Goal: Task Accomplishment & Management: Use online tool/utility

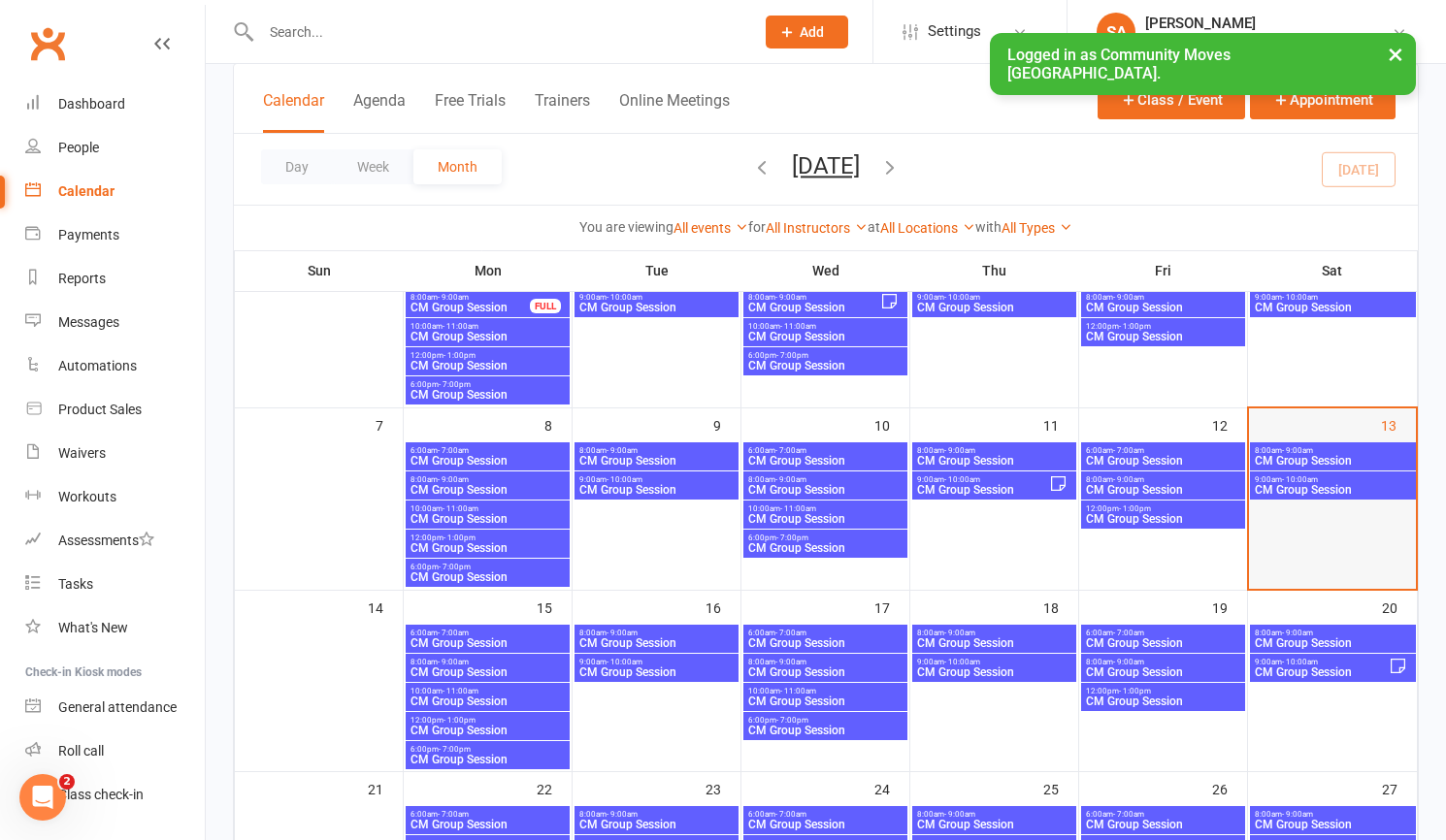
scroll to position [189, 0]
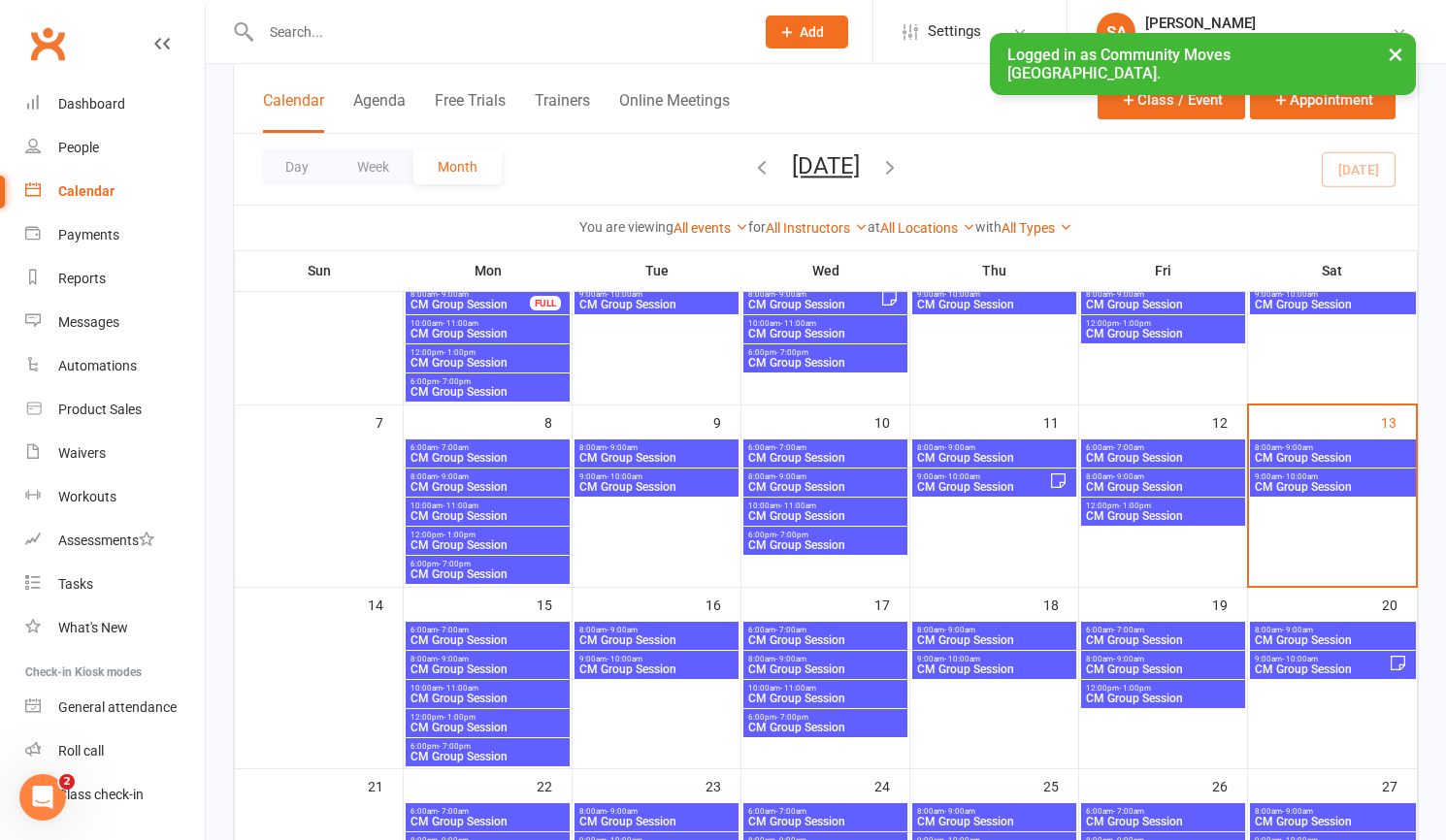
click at [1309, 481] on span "CM Group Session" at bounding box center [1332, 487] width 158 height 12
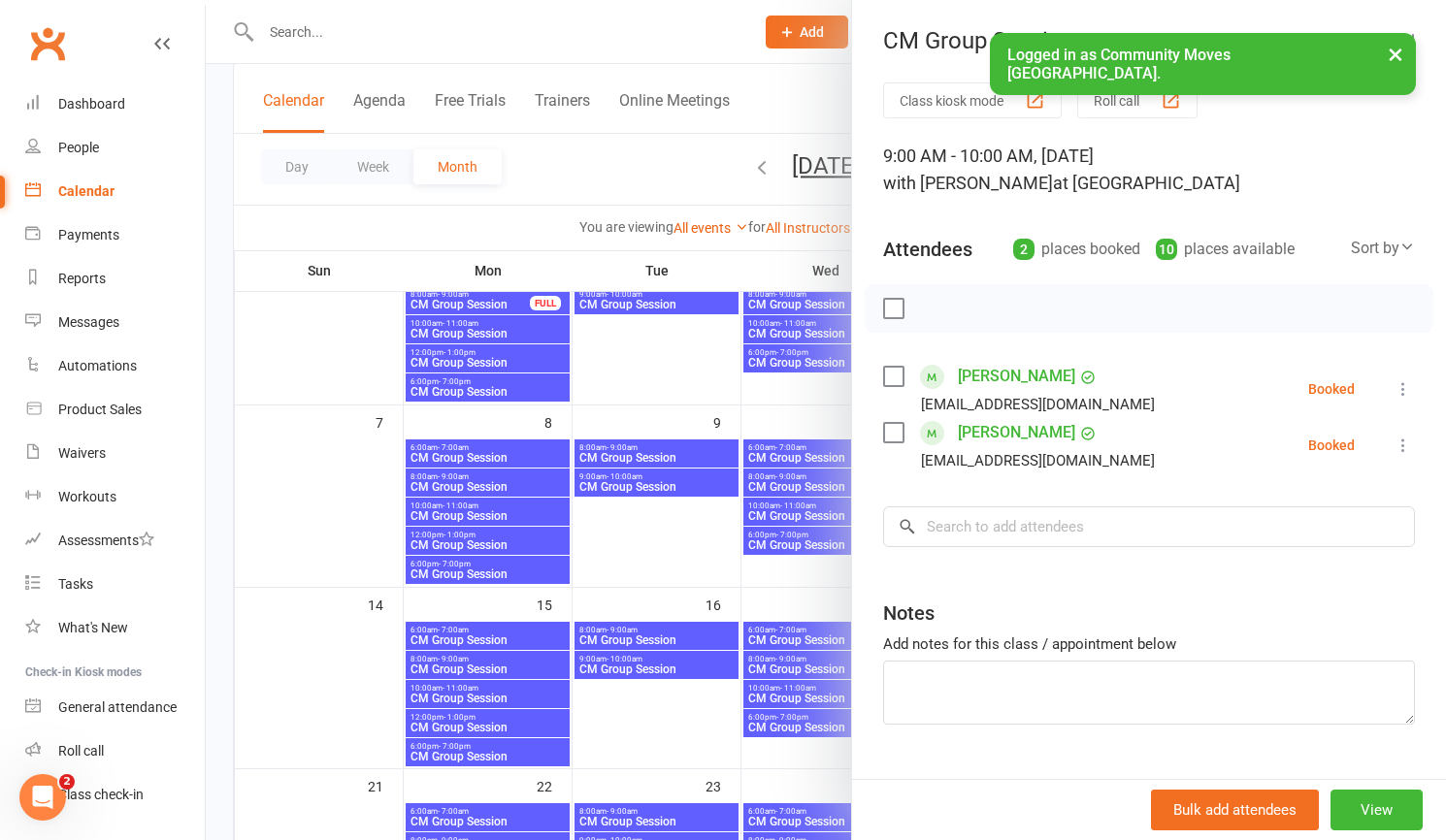
click at [1405, 385] on icon at bounding box center [1403, 389] width 19 height 19
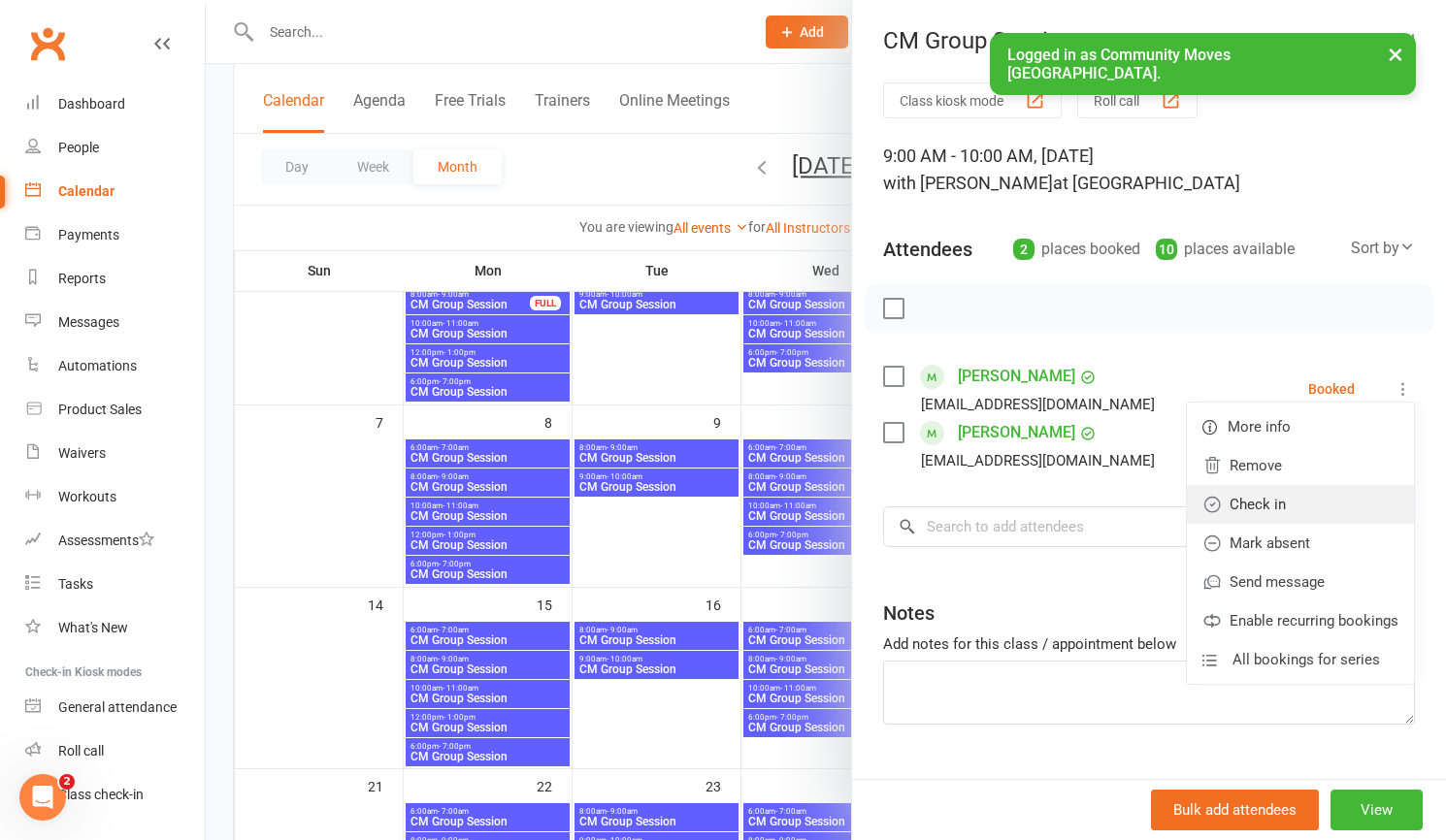
click at [1262, 503] on link "Check in" at bounding box center [1300, 504] width 227 height 39
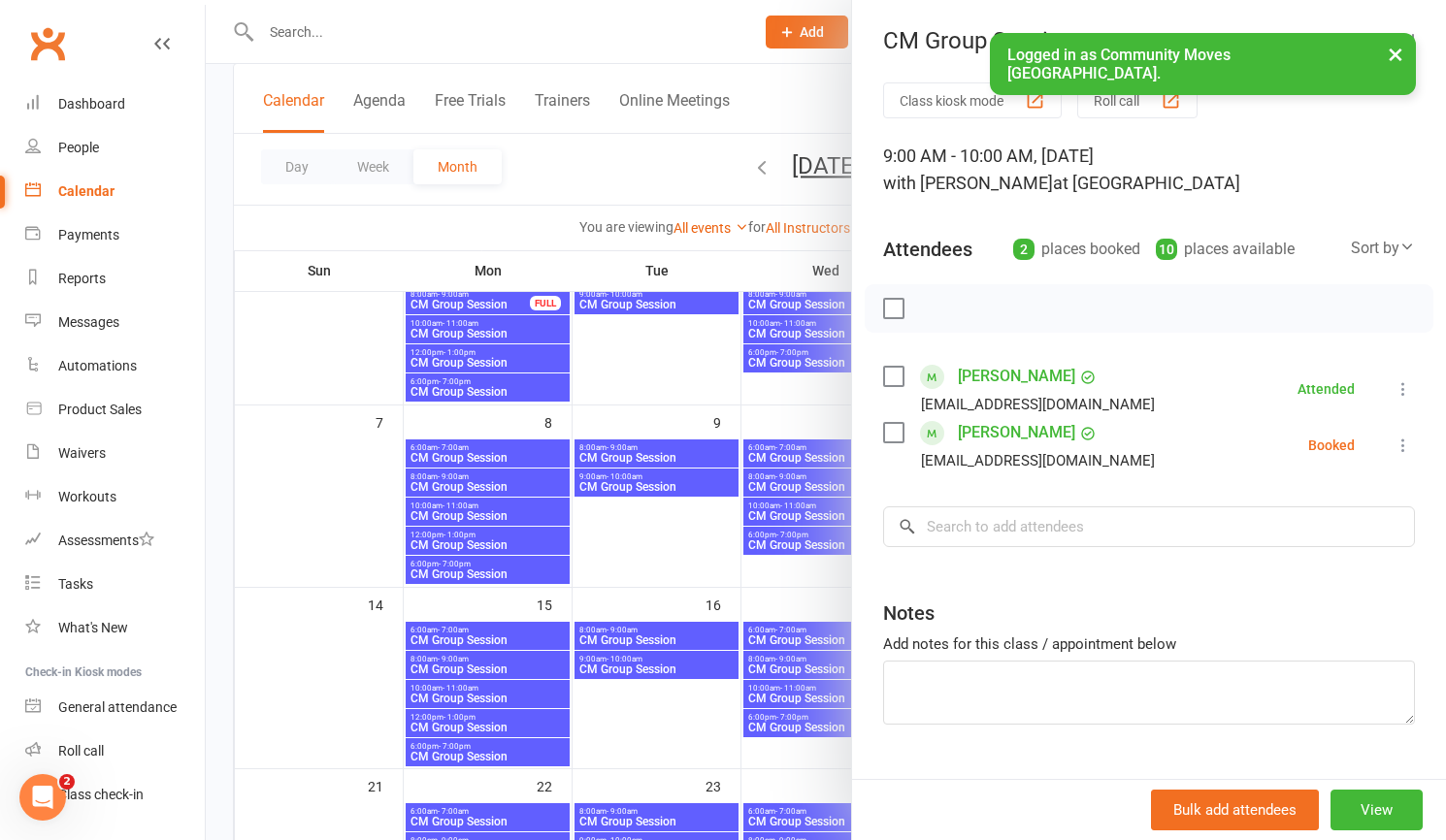
click at [1406, 437] on icon at bounding box center [1403, 445] width 19 height 19
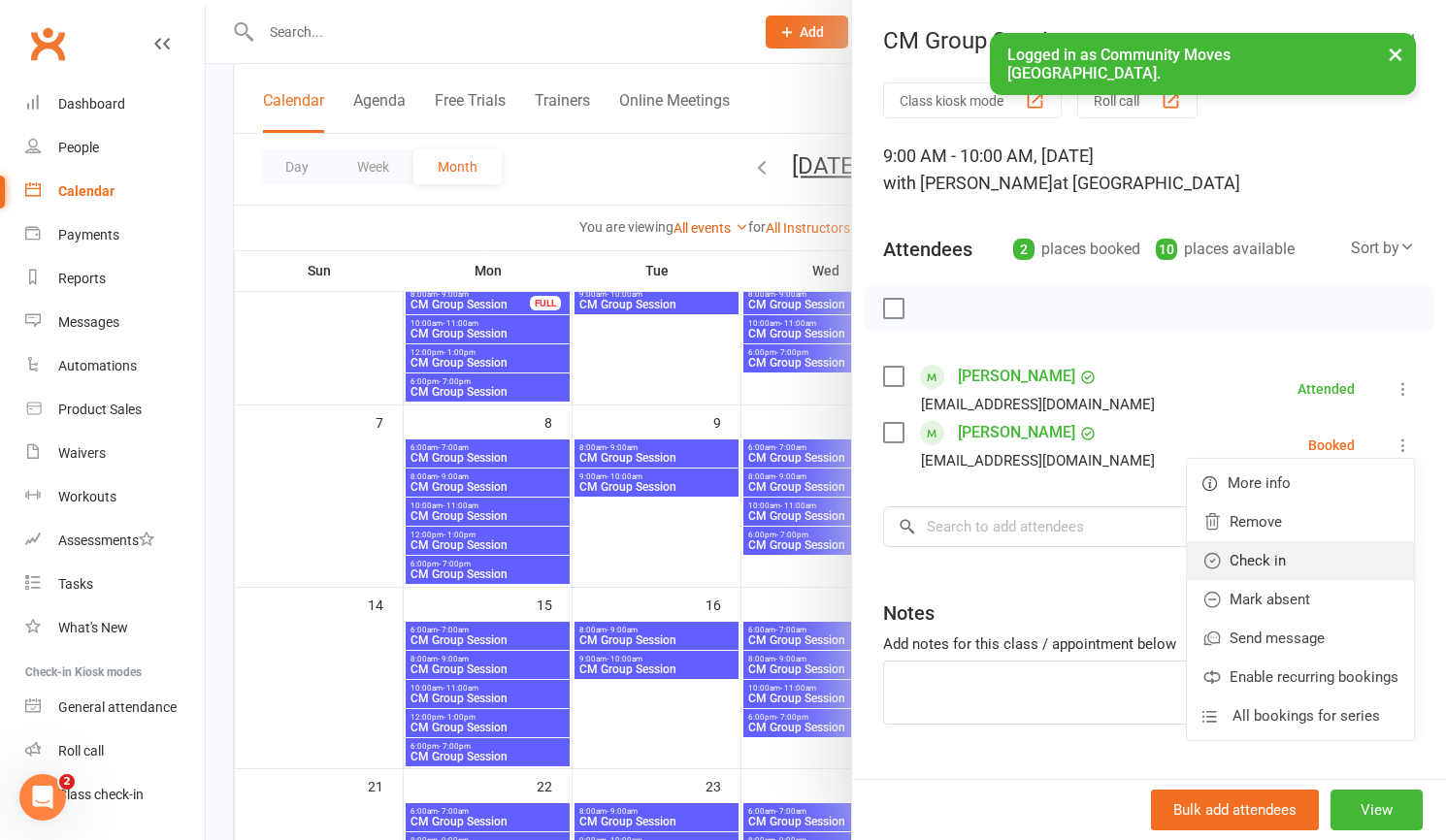
click at [1283, 557] on link "Check in" at bounding box center [1300, 561] width 227 height 39
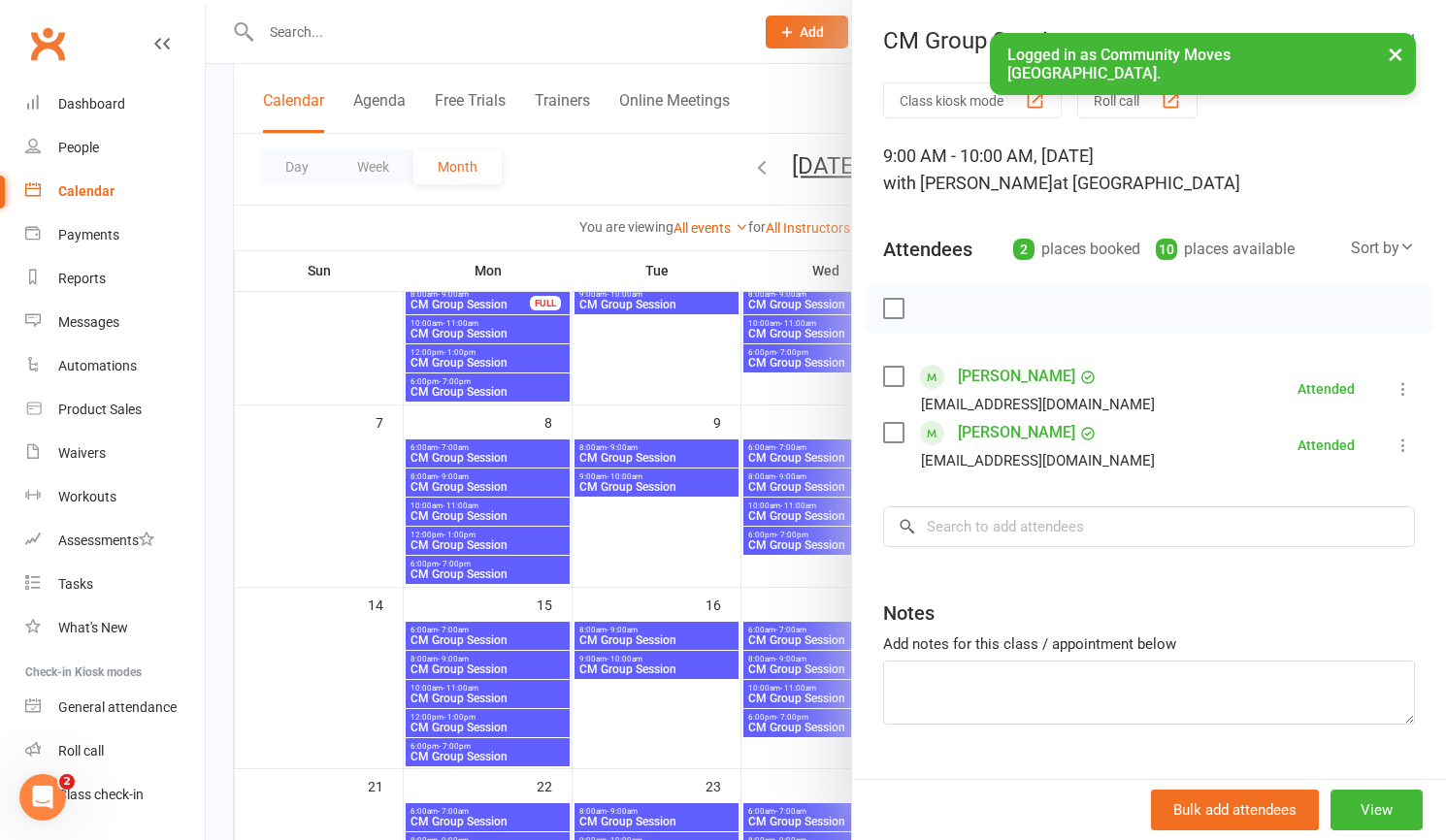
click at [430, 42] on div at bounding box center [826, 420] width 1240 height 840
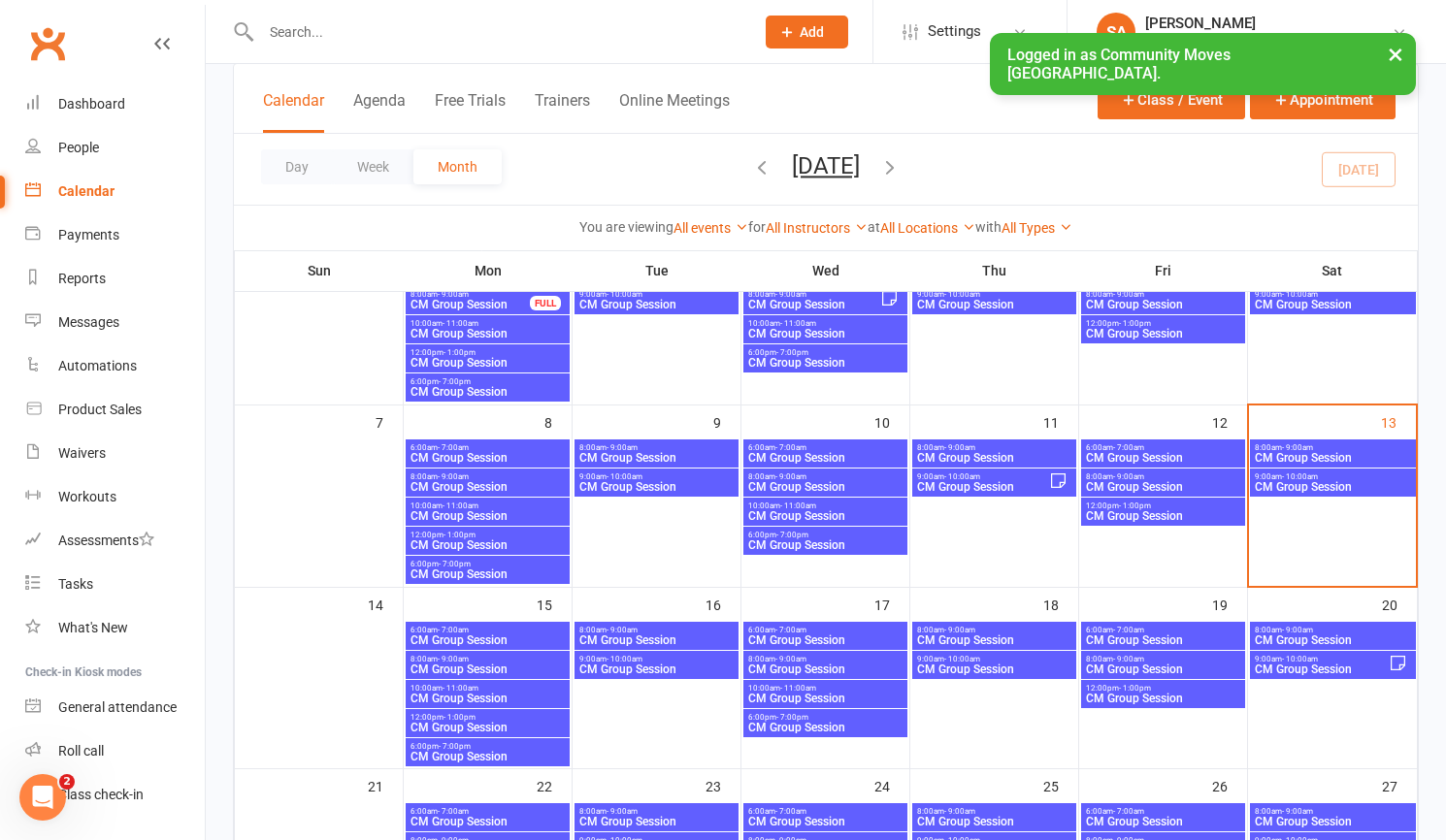
click at [430, 42] on input "text" at bounding box center [498, 32] width 485 height 27
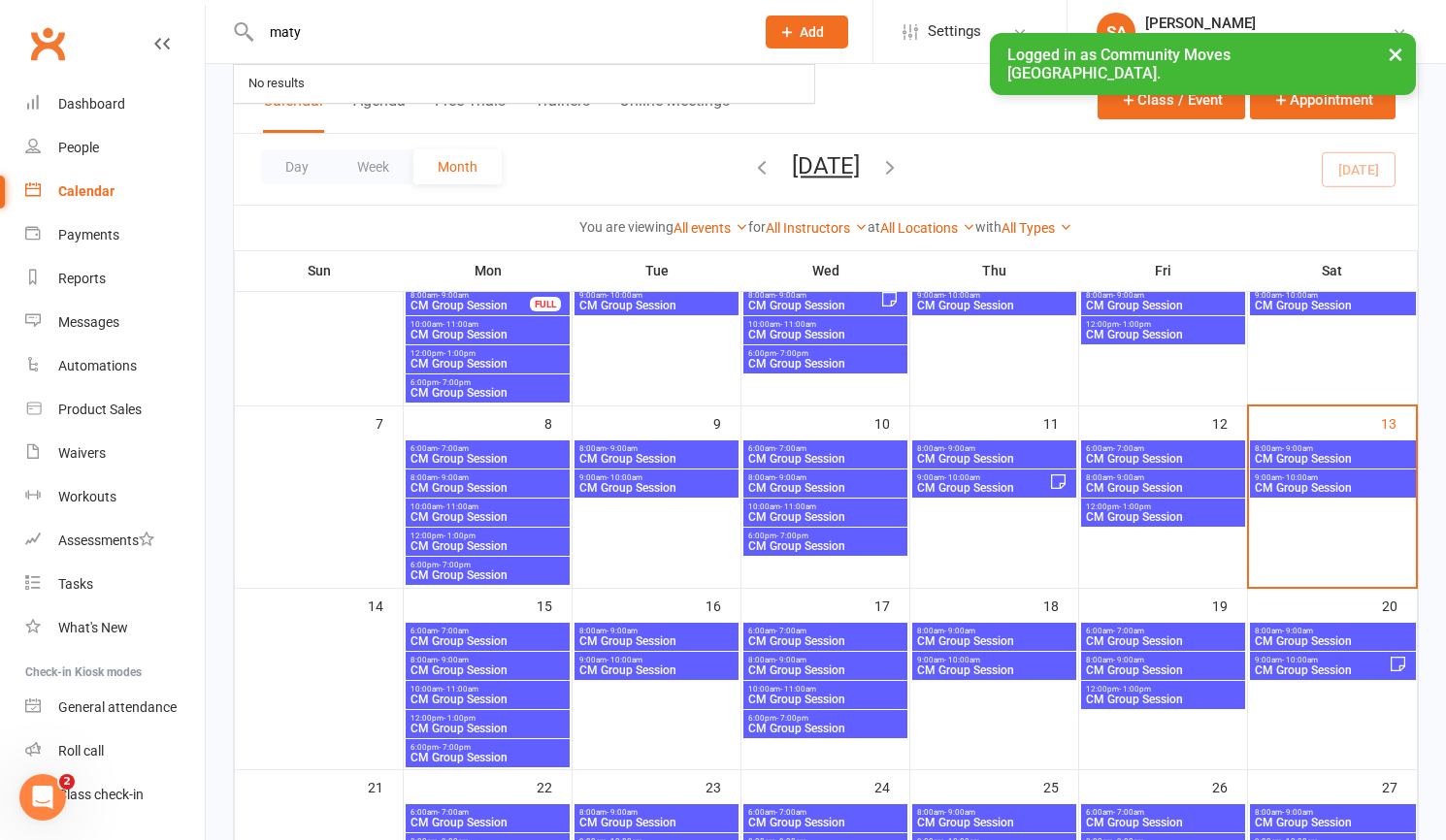
scroll to position [187, 0]
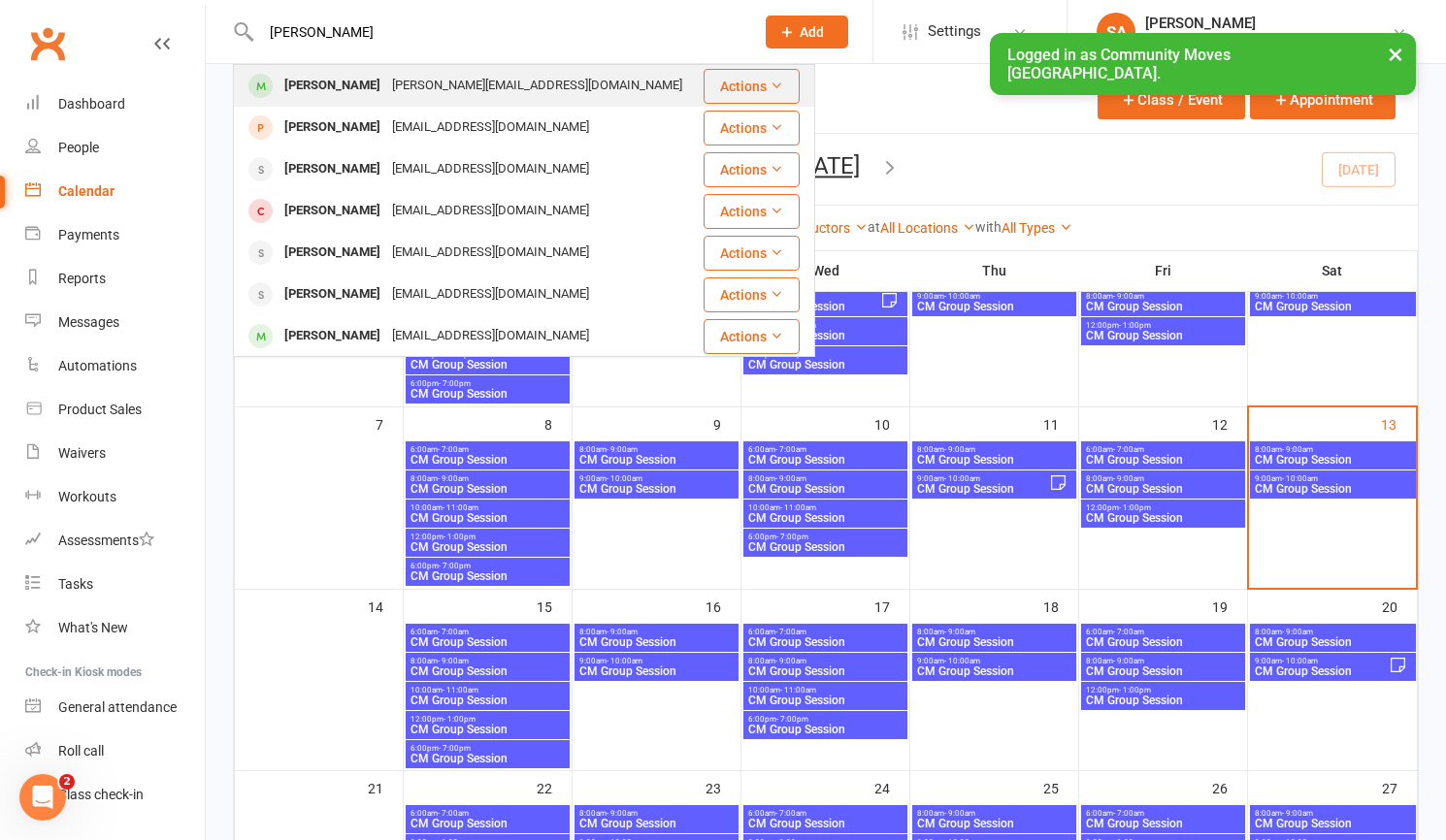
type input "[PERSON_NAME]"
drag, startPoint x: 318, startPoint y: 65, endPoint x: 318, endPoint y: 81, distance: 16.0
click at [318, 81] on div "[PERSON_NAME]" at bounding box center [332, 85] width 108 height 28
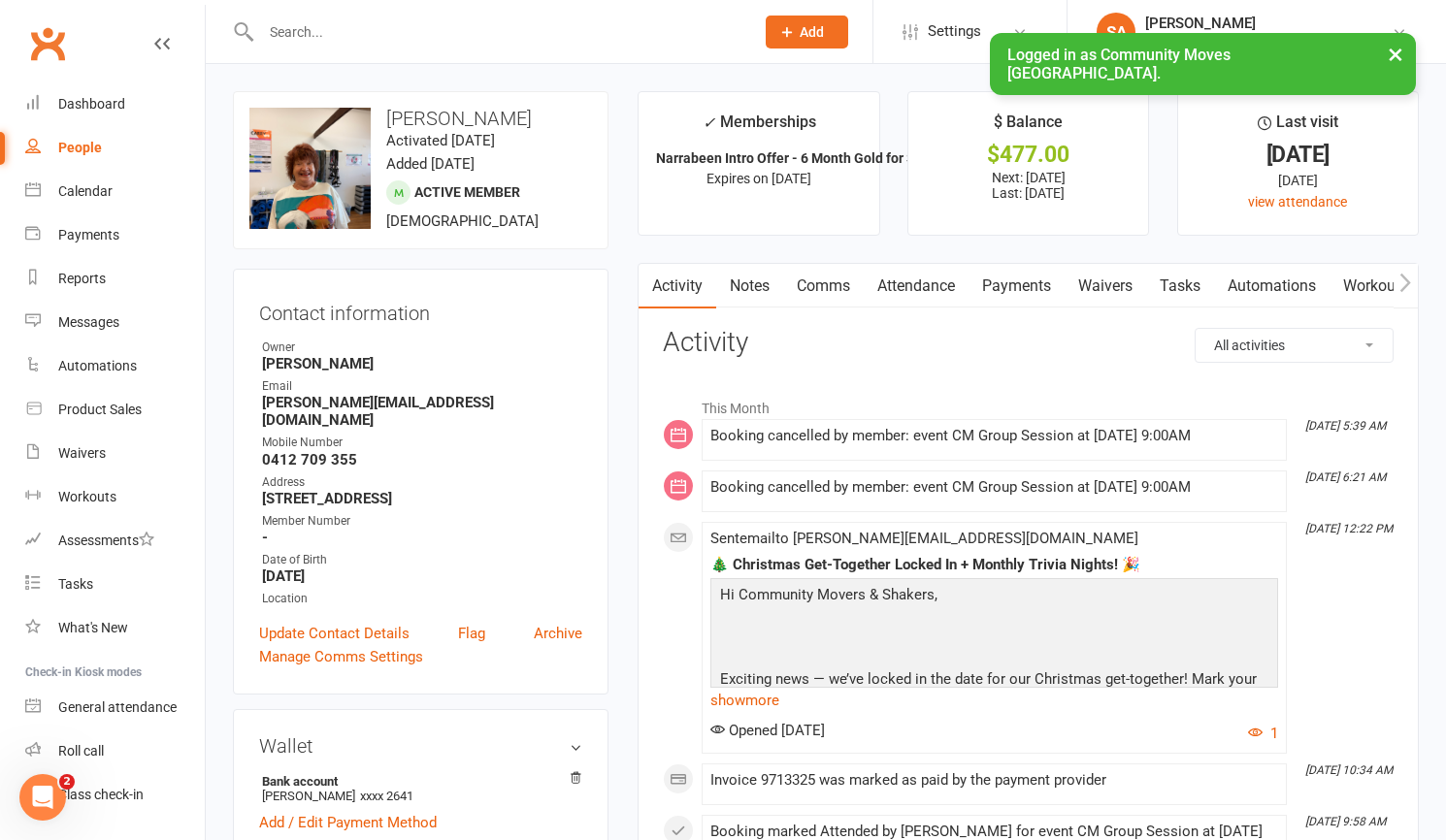
click at [823, 290] on link "Comms" at bounding box center [823, 286] width 81 height 45
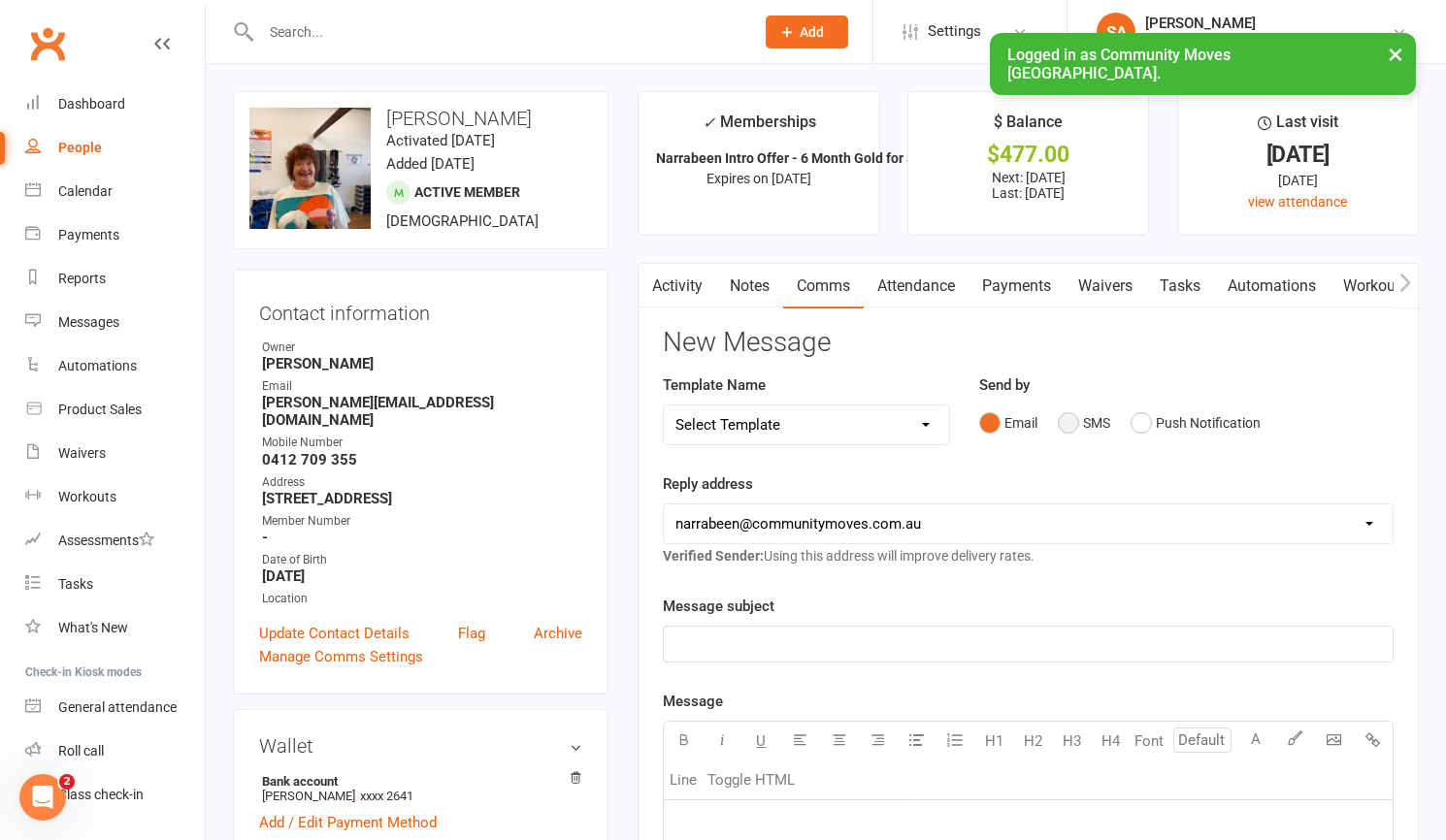
click at [1069, 418] on button "SMS" at bounding box center [1084, 423] width 52 height 37
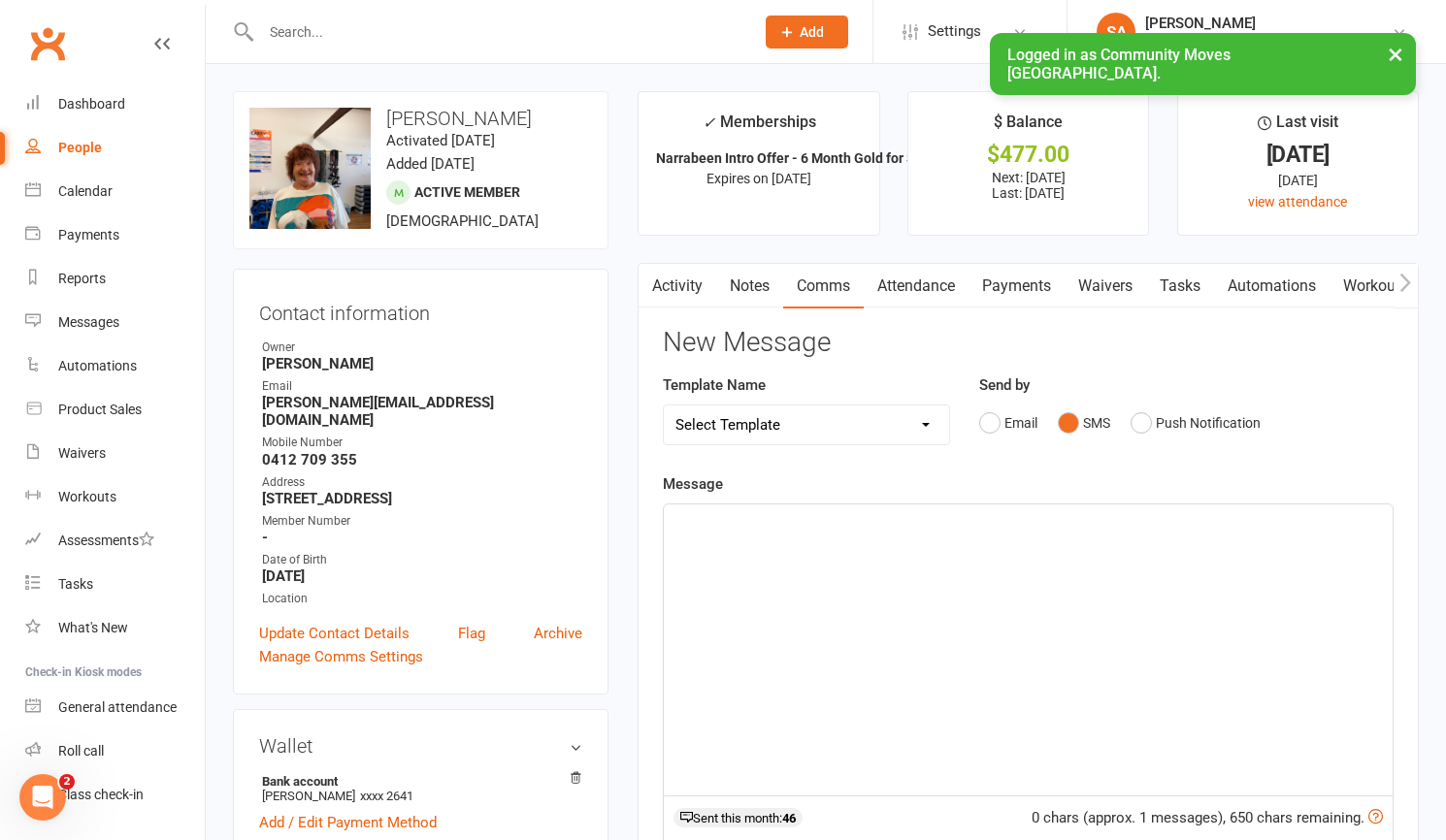
click at [805, 596] on div "﻿" at bounding box center [1028, 650] width 729 height 291
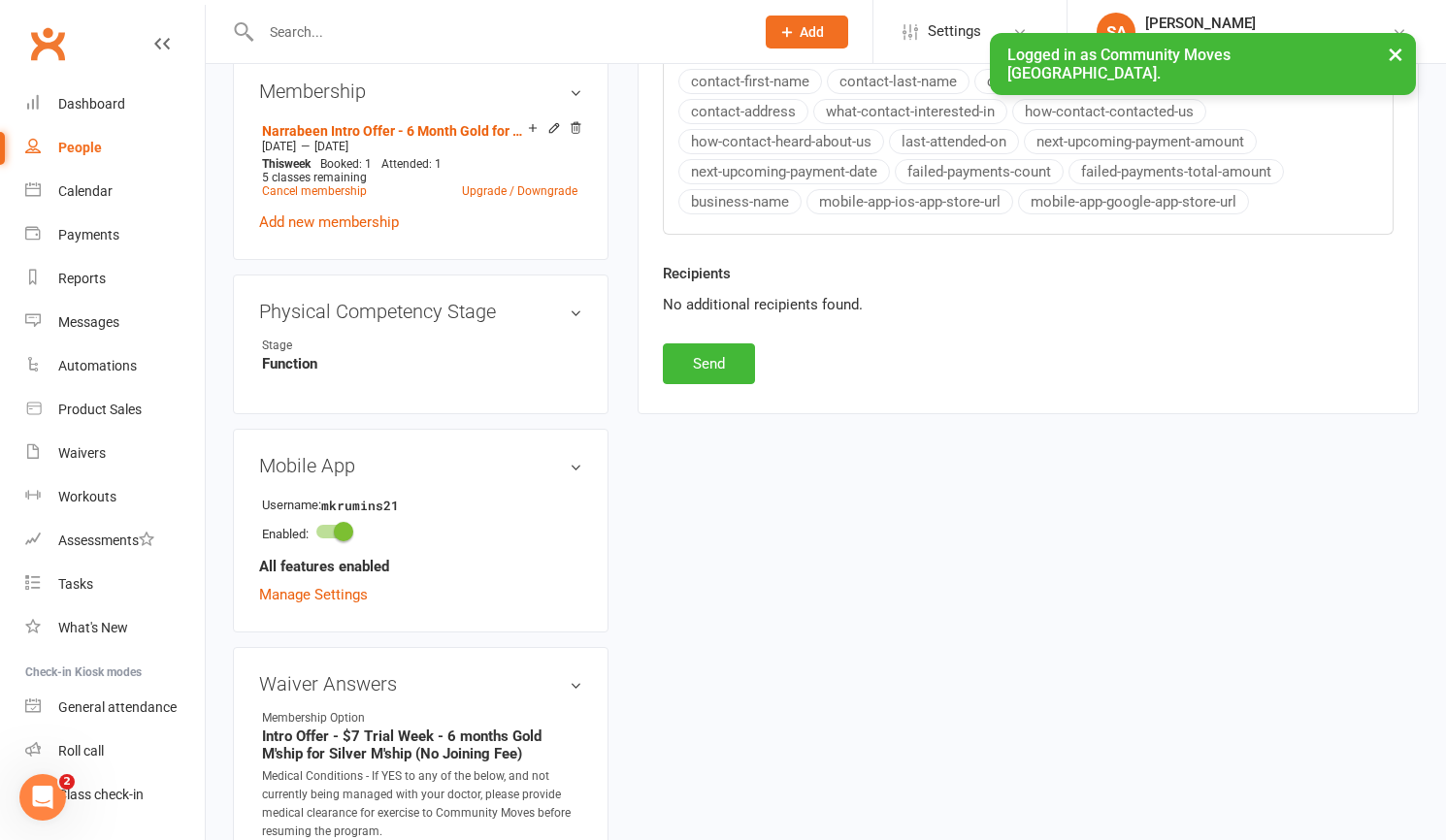
scroll to position [836, 0]
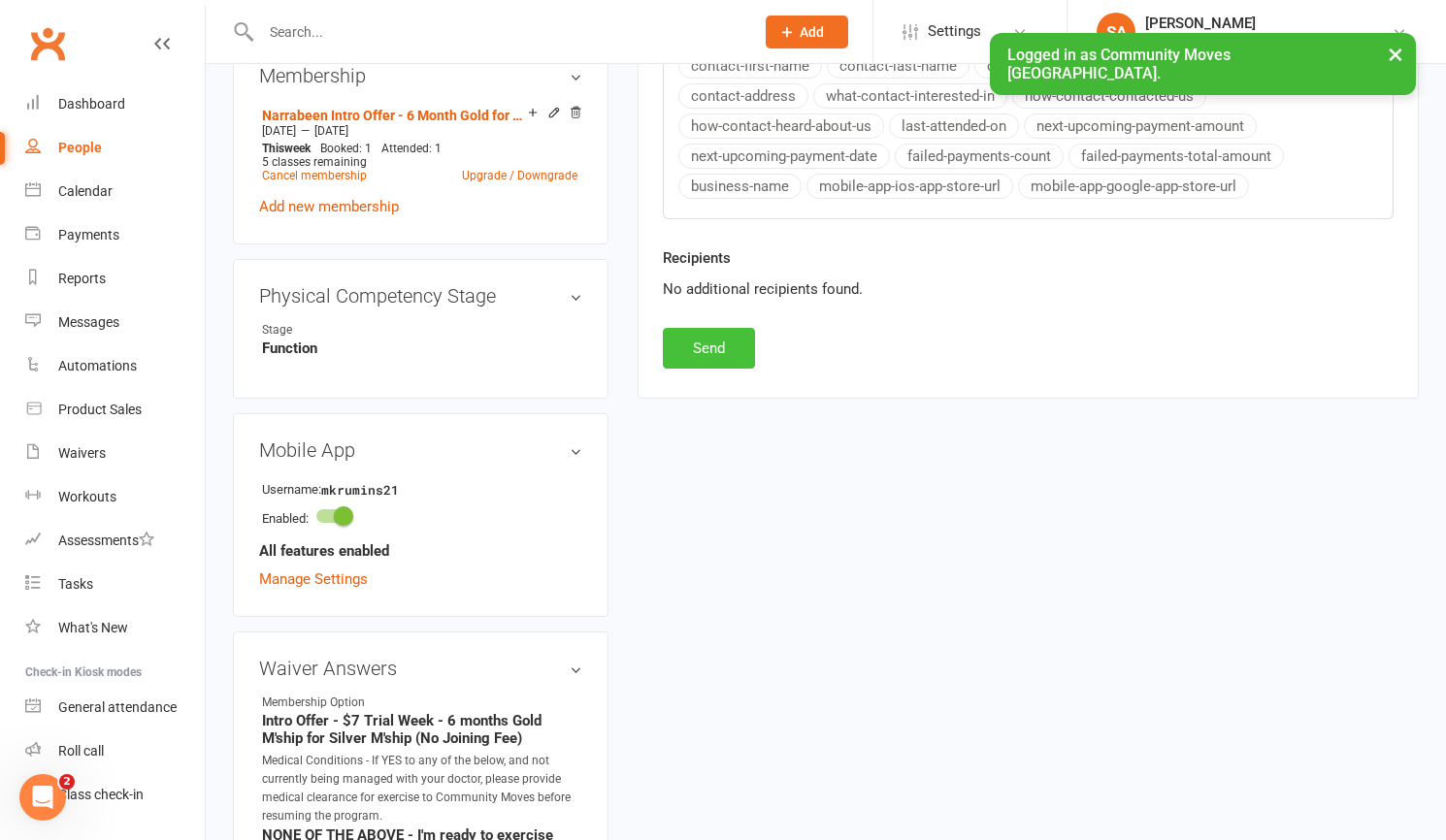
click at [710, 344] on button "Send" at bounding box center [708, 348] width 92 height 41
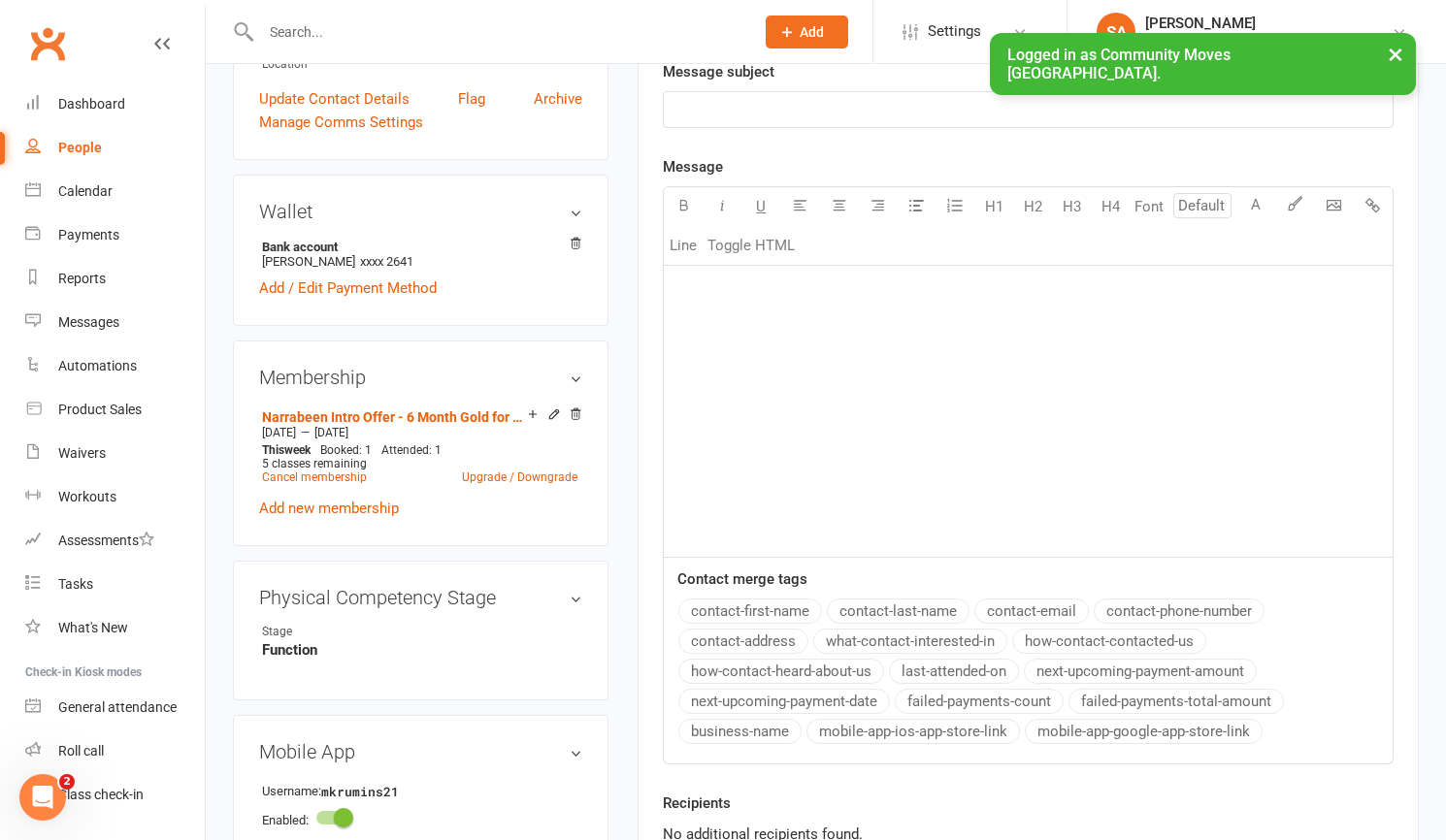
scroll to position [454, 0]
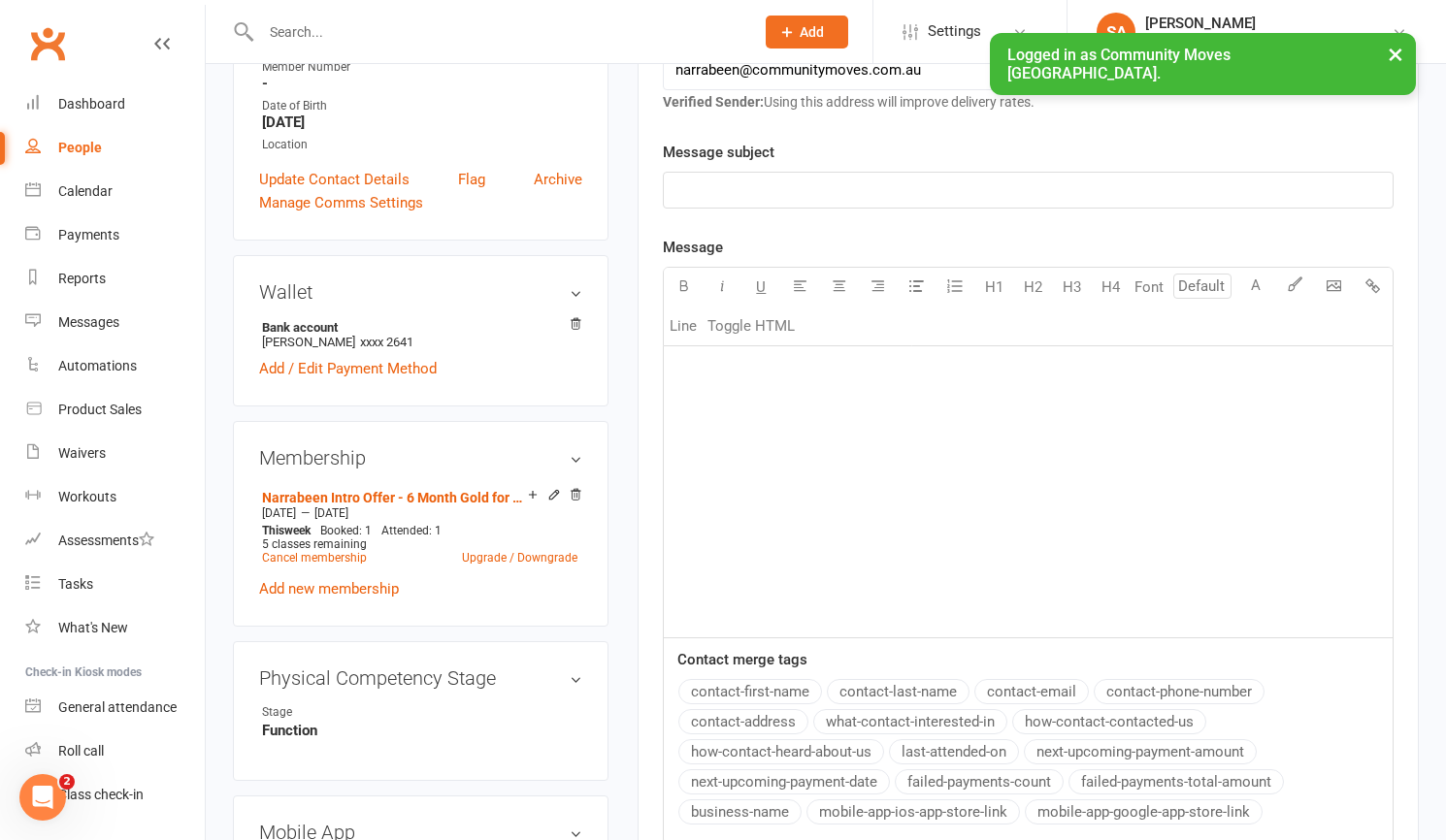
click at [291, 36] on input "text" at bounding box center [498, 32] width 485 height 27
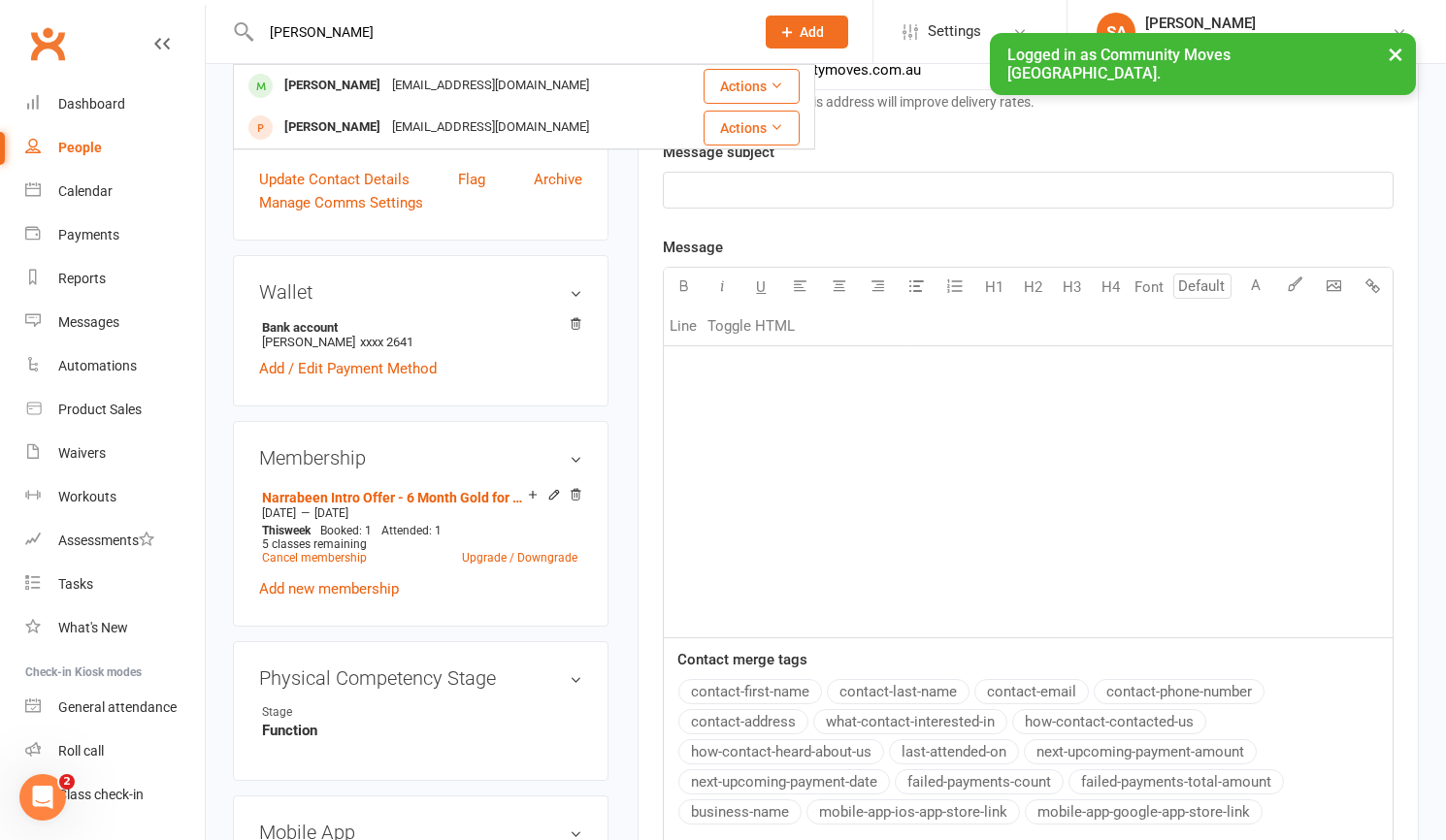
type input "[PERSON_NAME]"
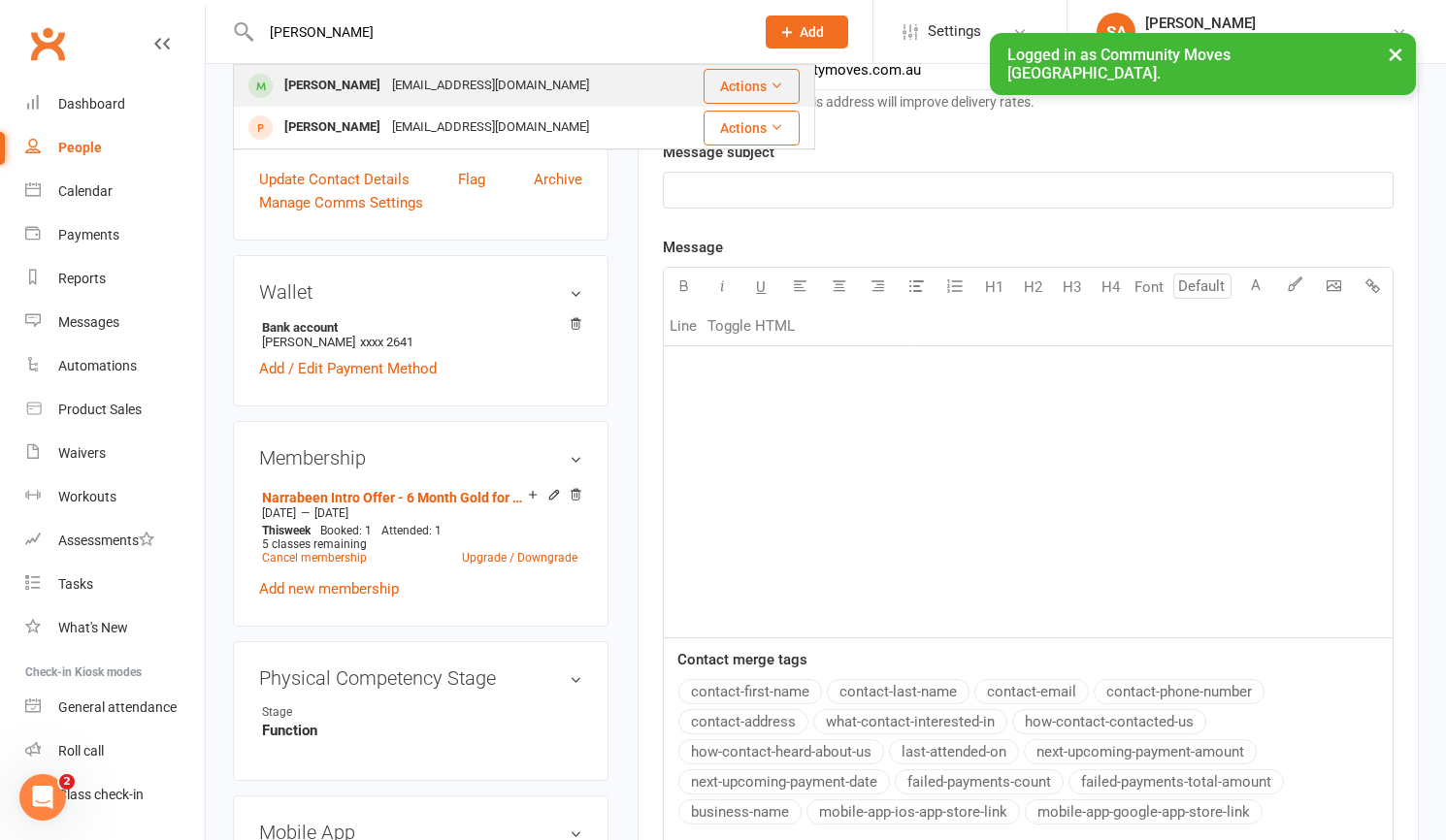
drag, startPoint x: 284, startPoint y: 63, endPoint x: 300, endPoint y: 82, distance: 24.8
click at [300, 82] on div "[PERSON_NAME]" at bounding box center [332, 85] width 108 height 28
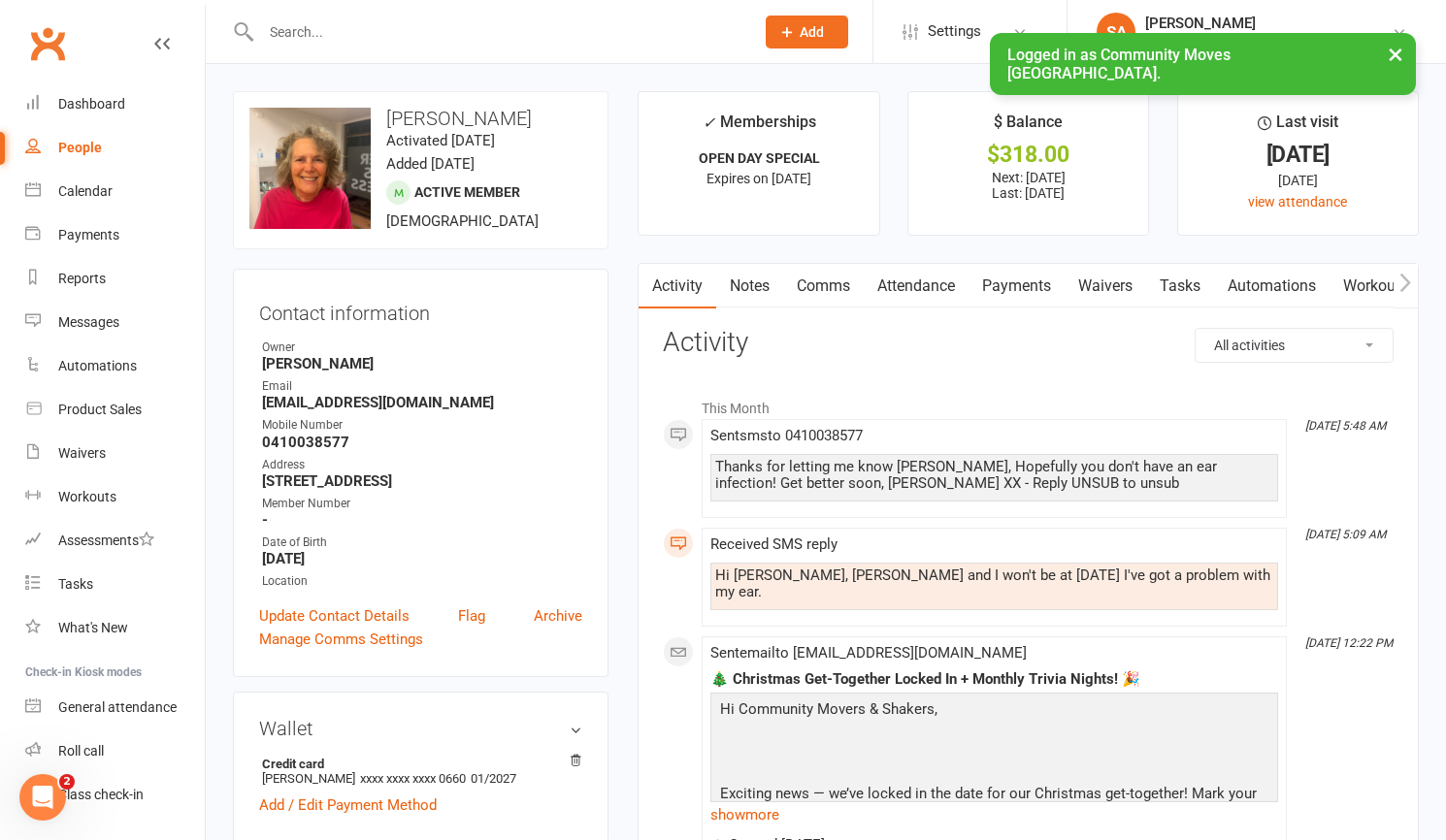
click at [300, 30] on input "text" at bounding box center [498, 32] width 485 height 27
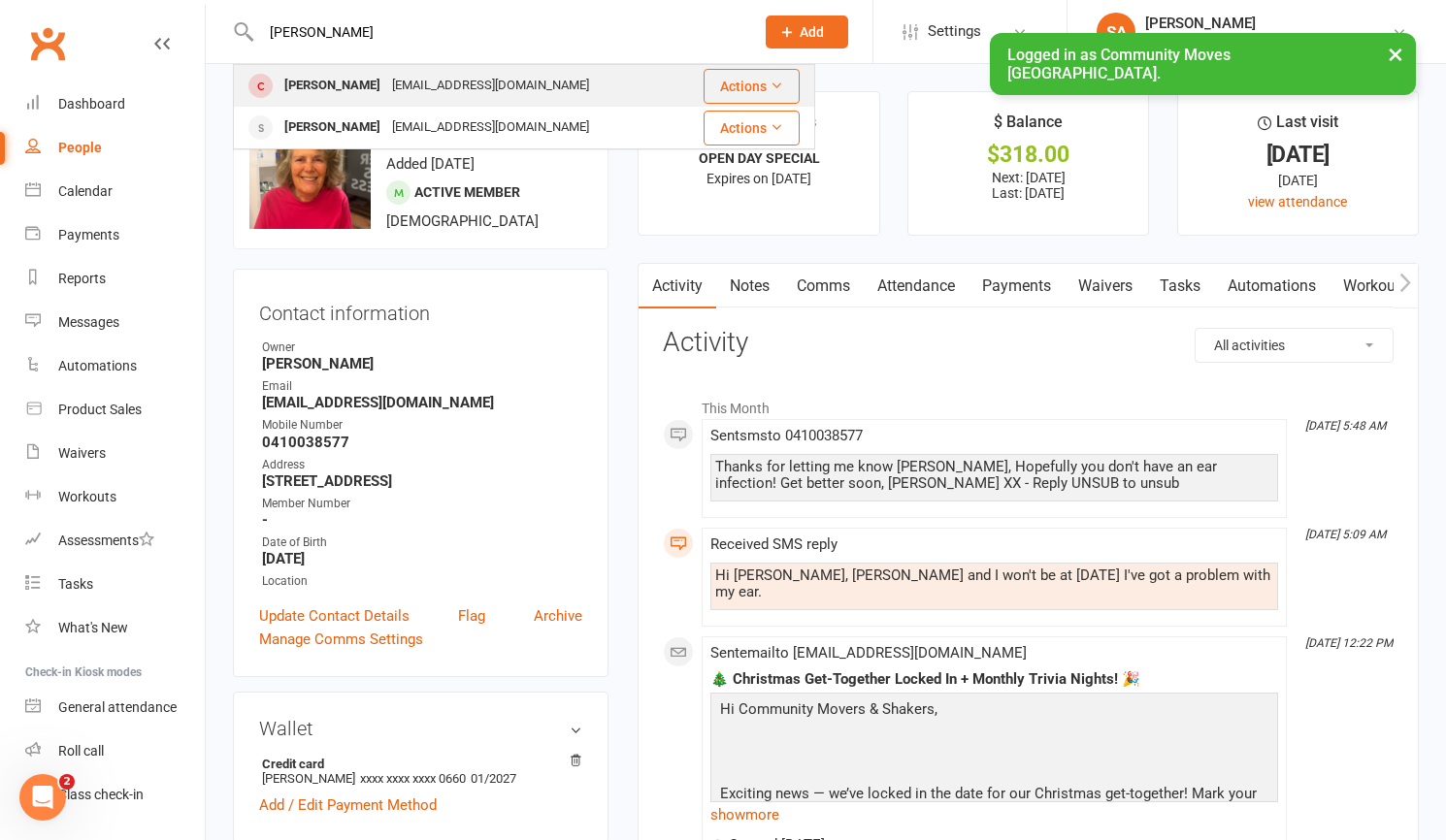
type input "[PERSON_NAME]"
click at [314, 86] on div "[PERSON_NAME]" at bounding box center [332, 85] width 108 height 28
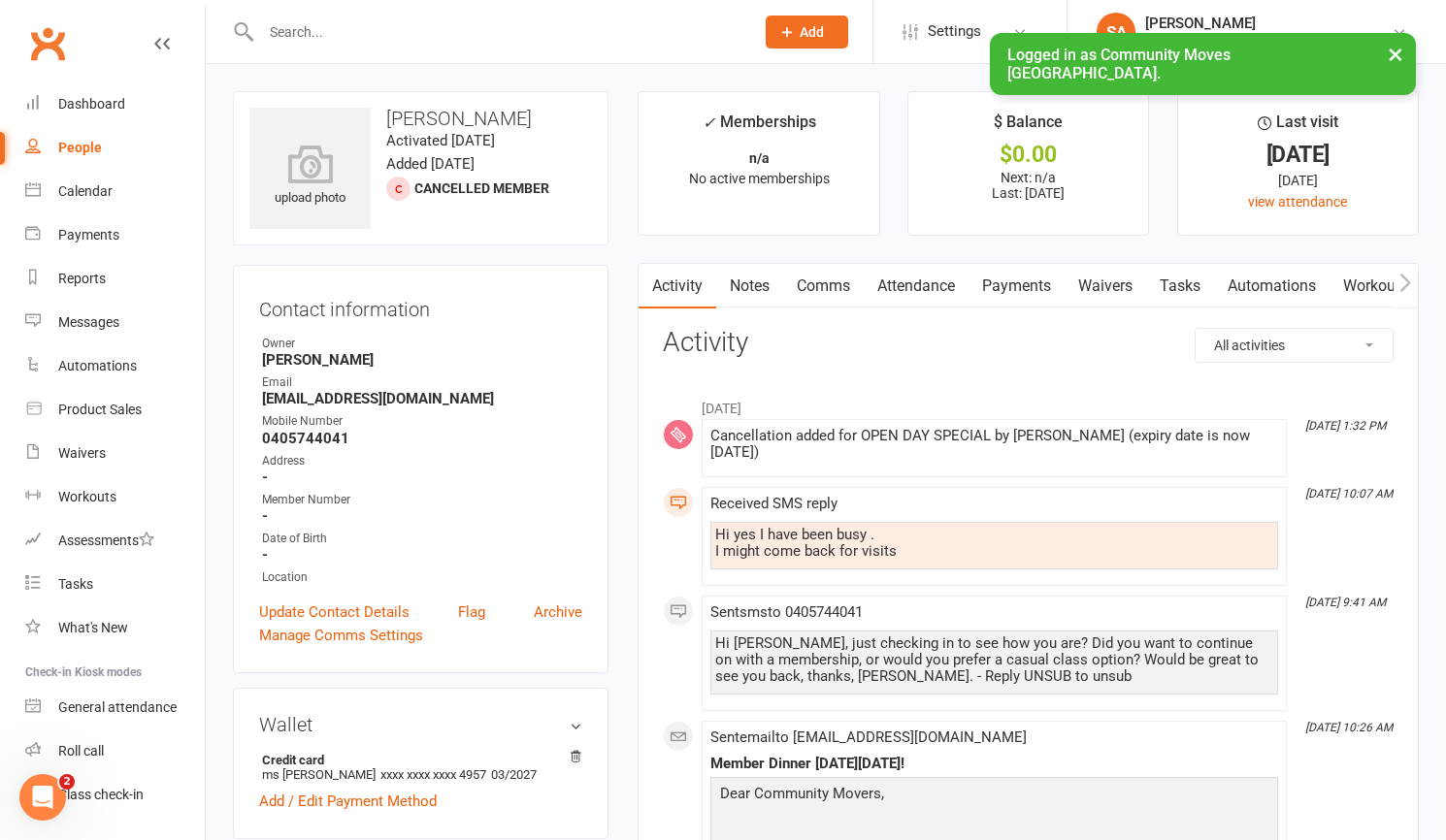
click at [332, 30] on input "text" at bounding box center [498, 32] width 485 height 27
type input "[PERSON_NAME]"
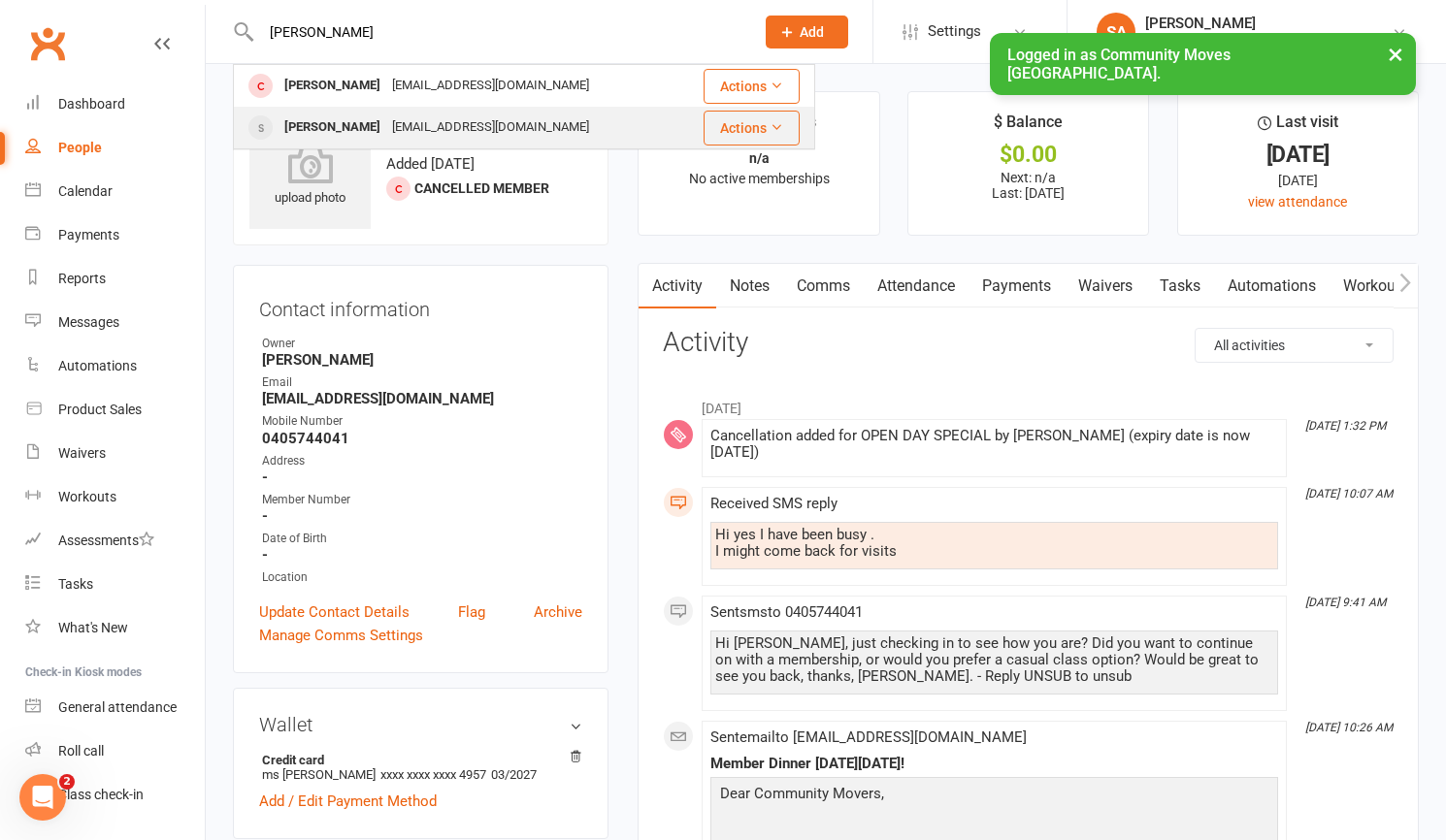
click at [319, 124] on div "[PERSON_NAME]" at bounding box center [332, 127] width 108 height 28
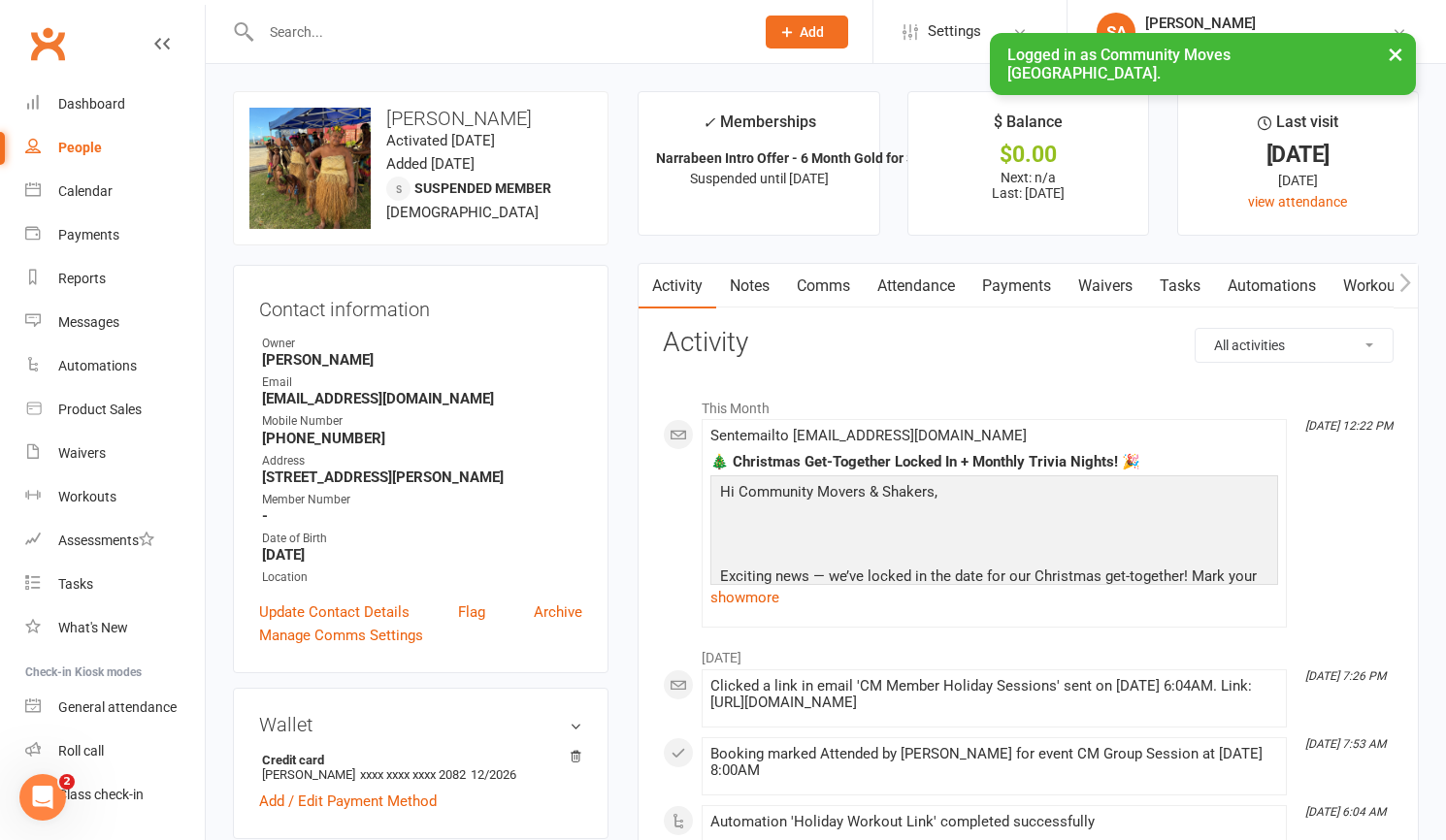
click at [289, 22] on input "text" at bounding box center [498, 32] width 485 height 27
type input "s"
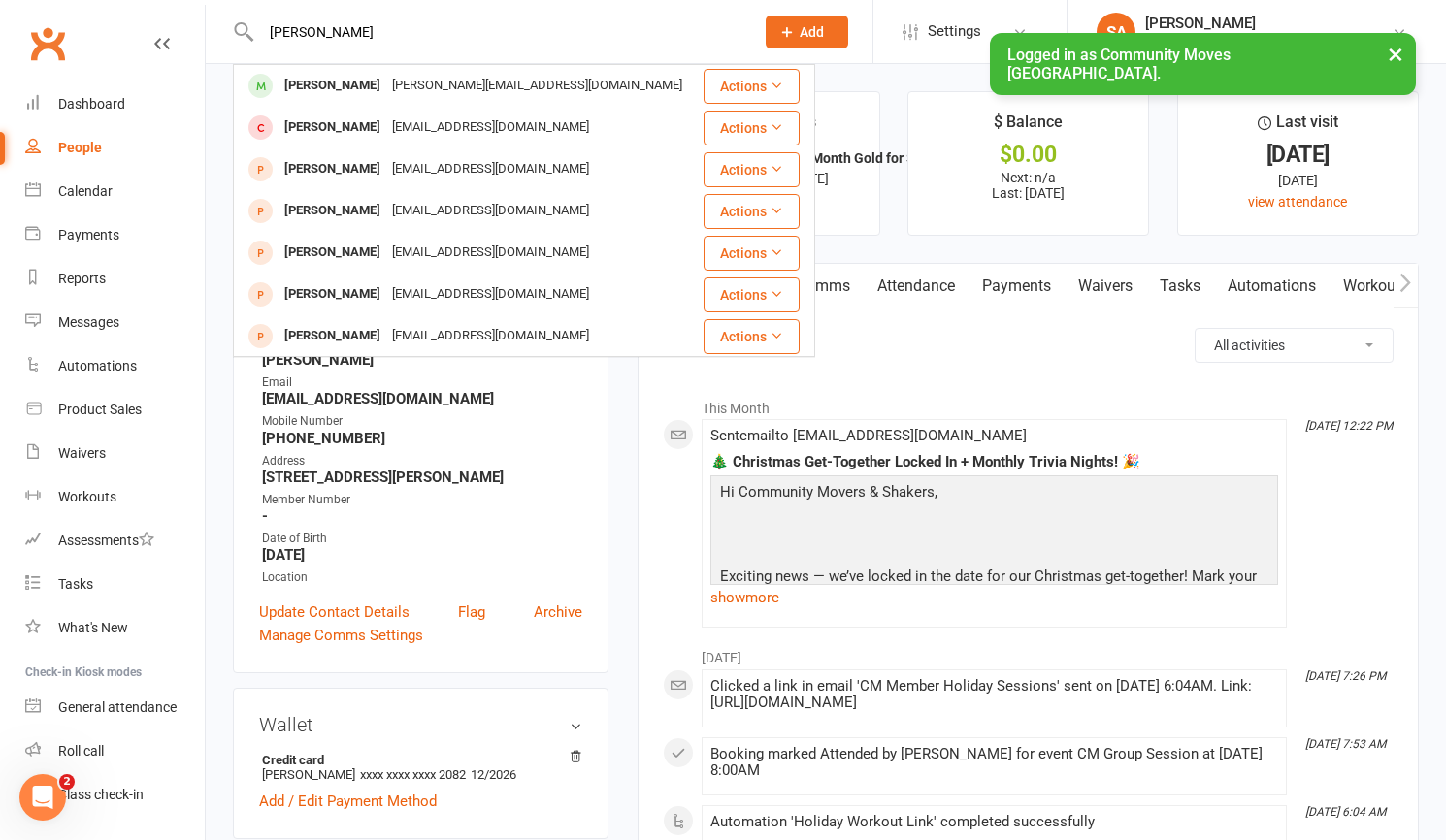
type input "[PERSON_NAME]"
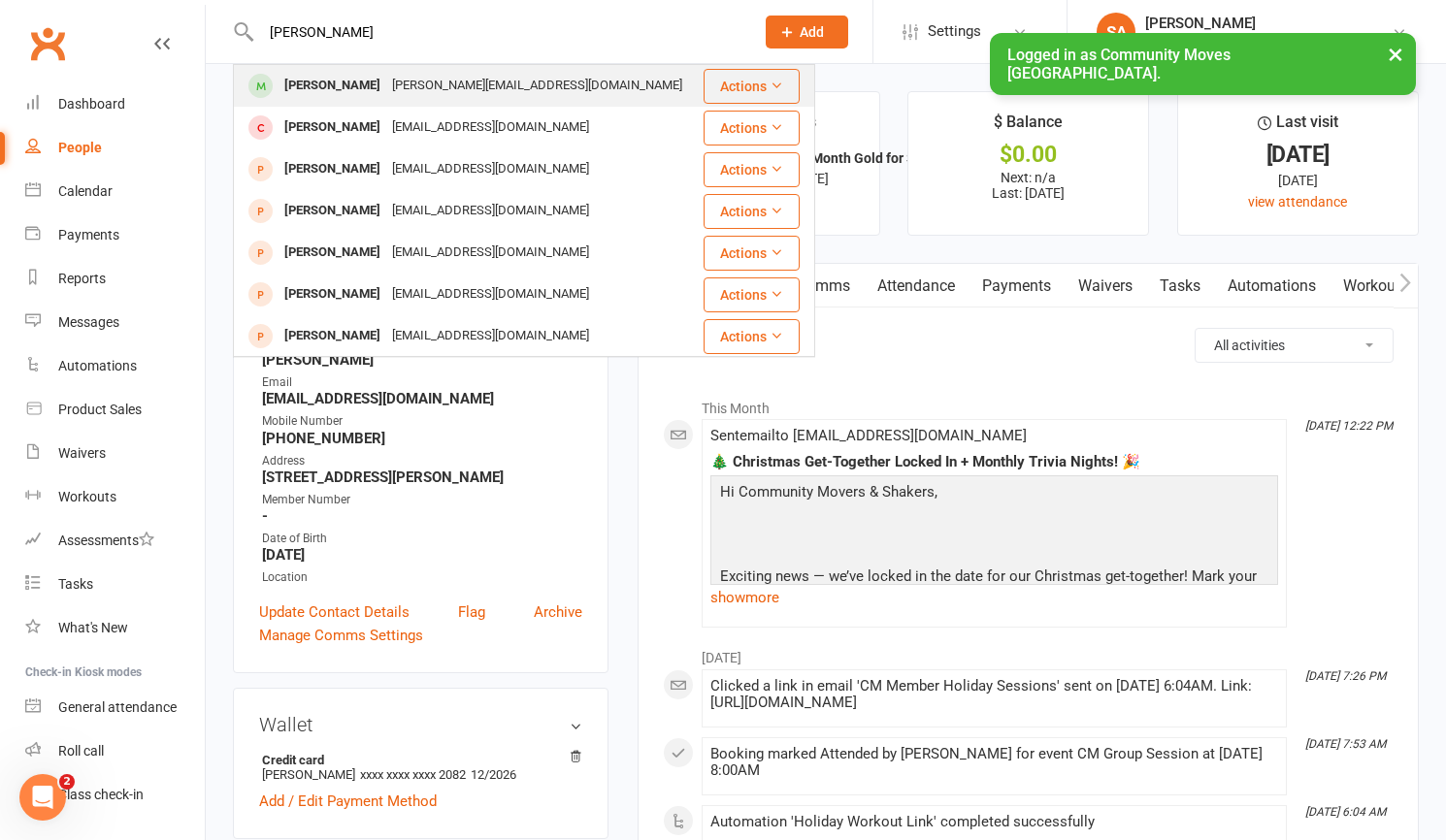
drag, startPoint x: 294, startPoint y: 63, endPoint x: 312, endPoint y: 85, distance: 28.4
click at [312, 85] on div "[PERSON_NAME]" at bounding box center [332, 85] width 108 height 28
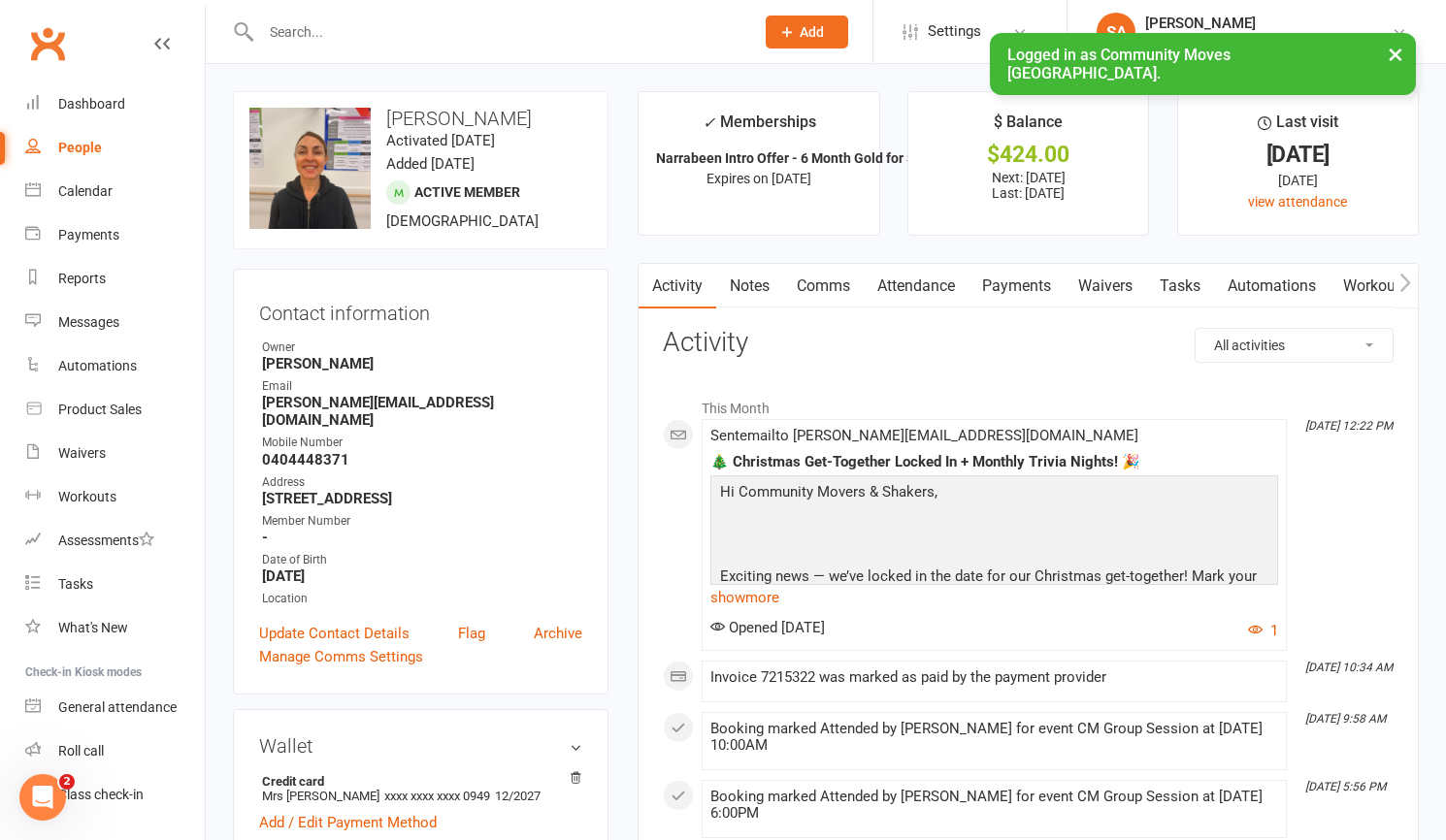
click at [300, 20] on input "text" at bounding box center [498, 32] width 485 height 27
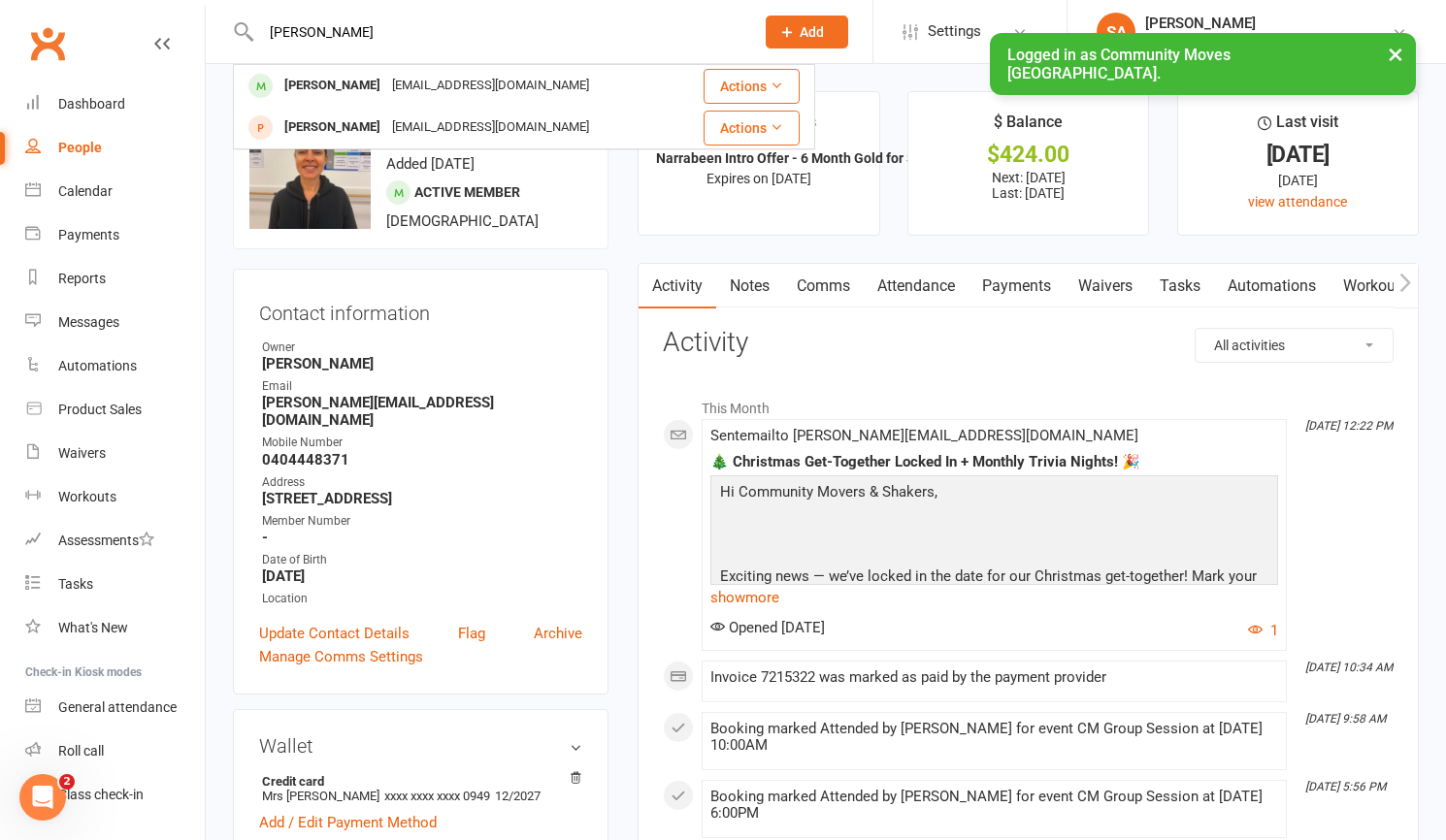
type input "[PERSON_NAME]"
drag, startPoint x: 305, startPoint y: 63, endPoint x: 307, endPoint y: 85, distance: 22.1
click at [307, 85] on div "[PERSON_NAME]" at bounding box center [332, 85] width 108 height 28
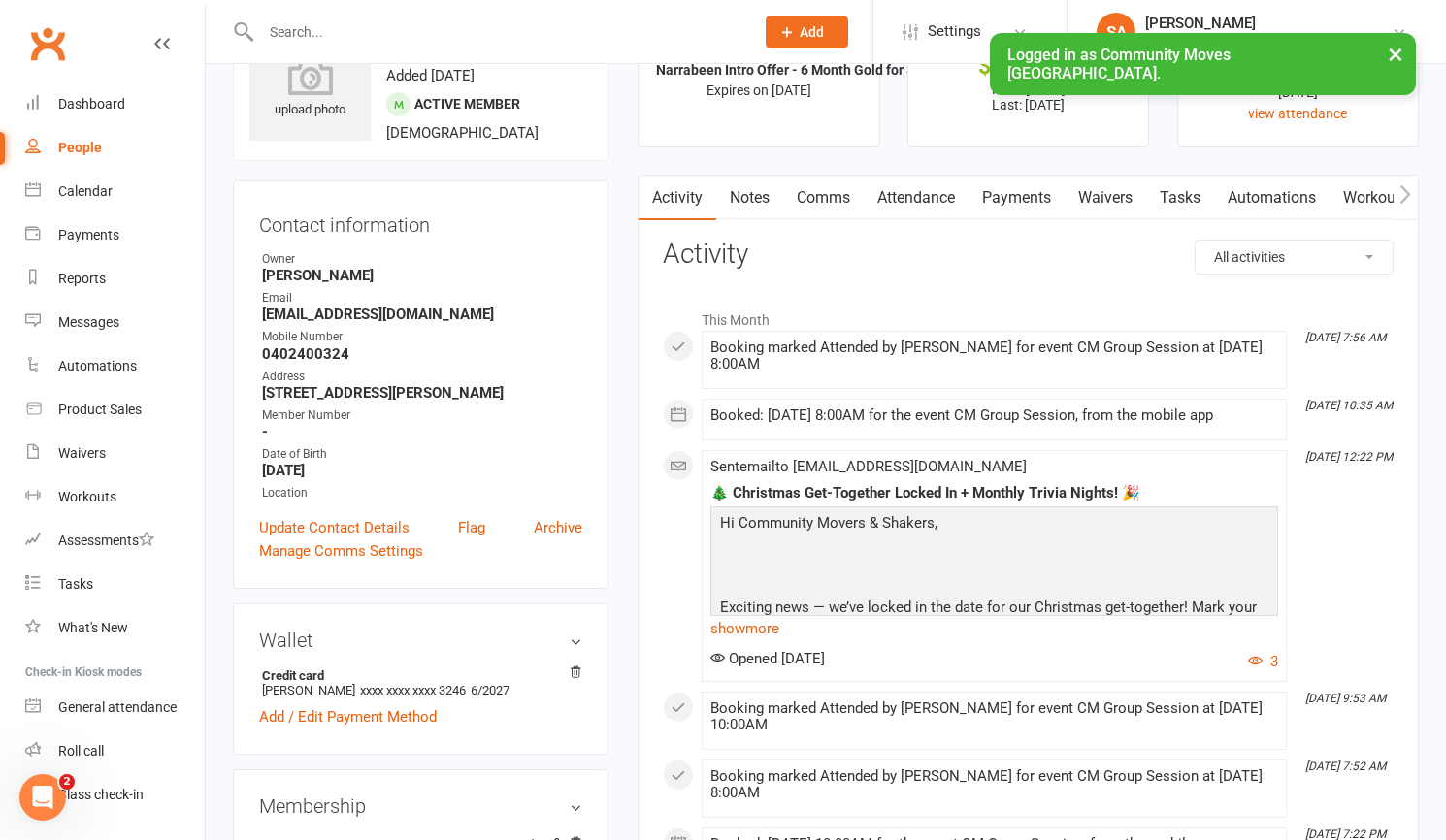
click at [313, 32] on input "text" at bounding box center [498, 32] width 485 height 27
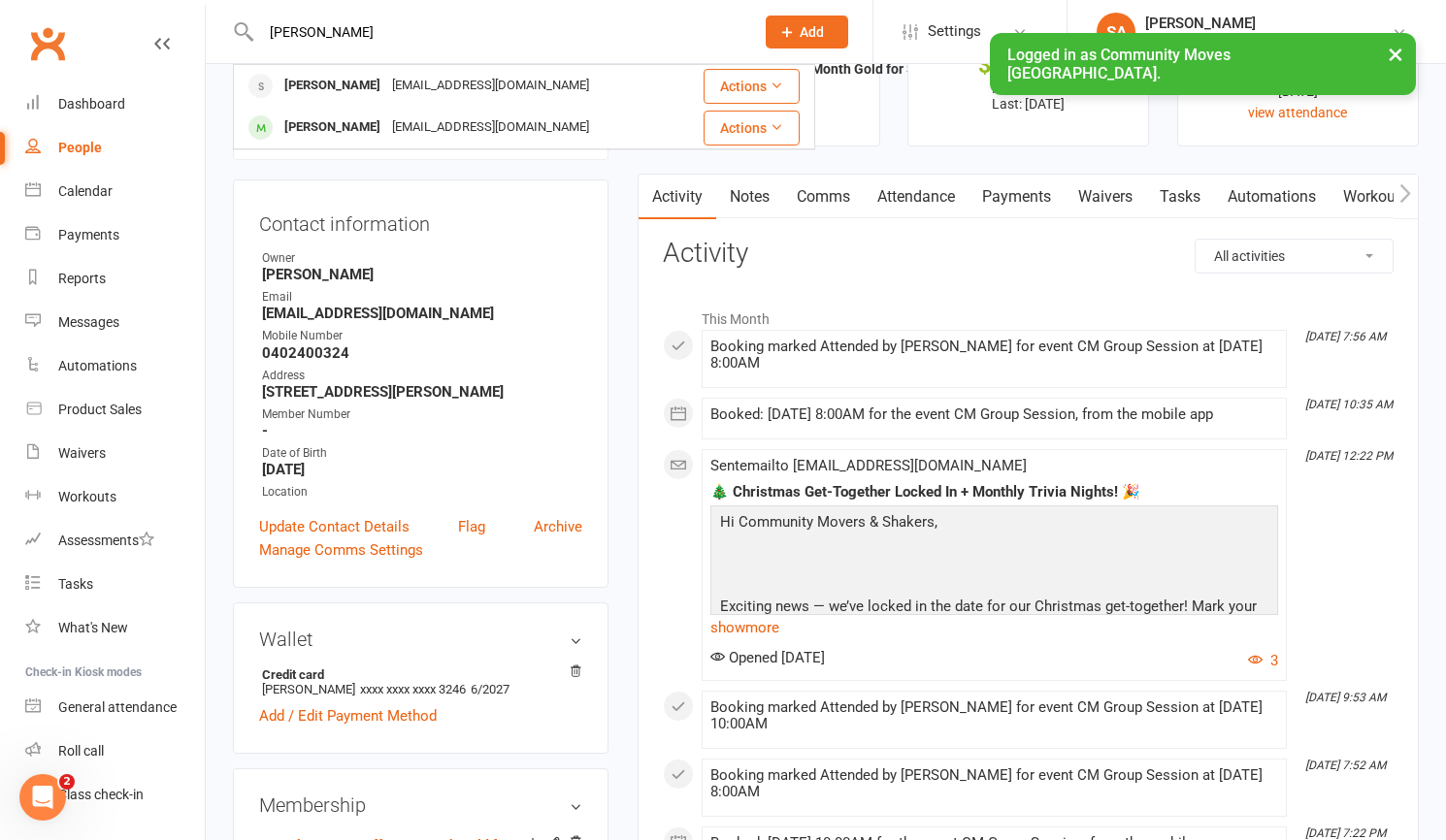
type input "[PERSON_NAME]"
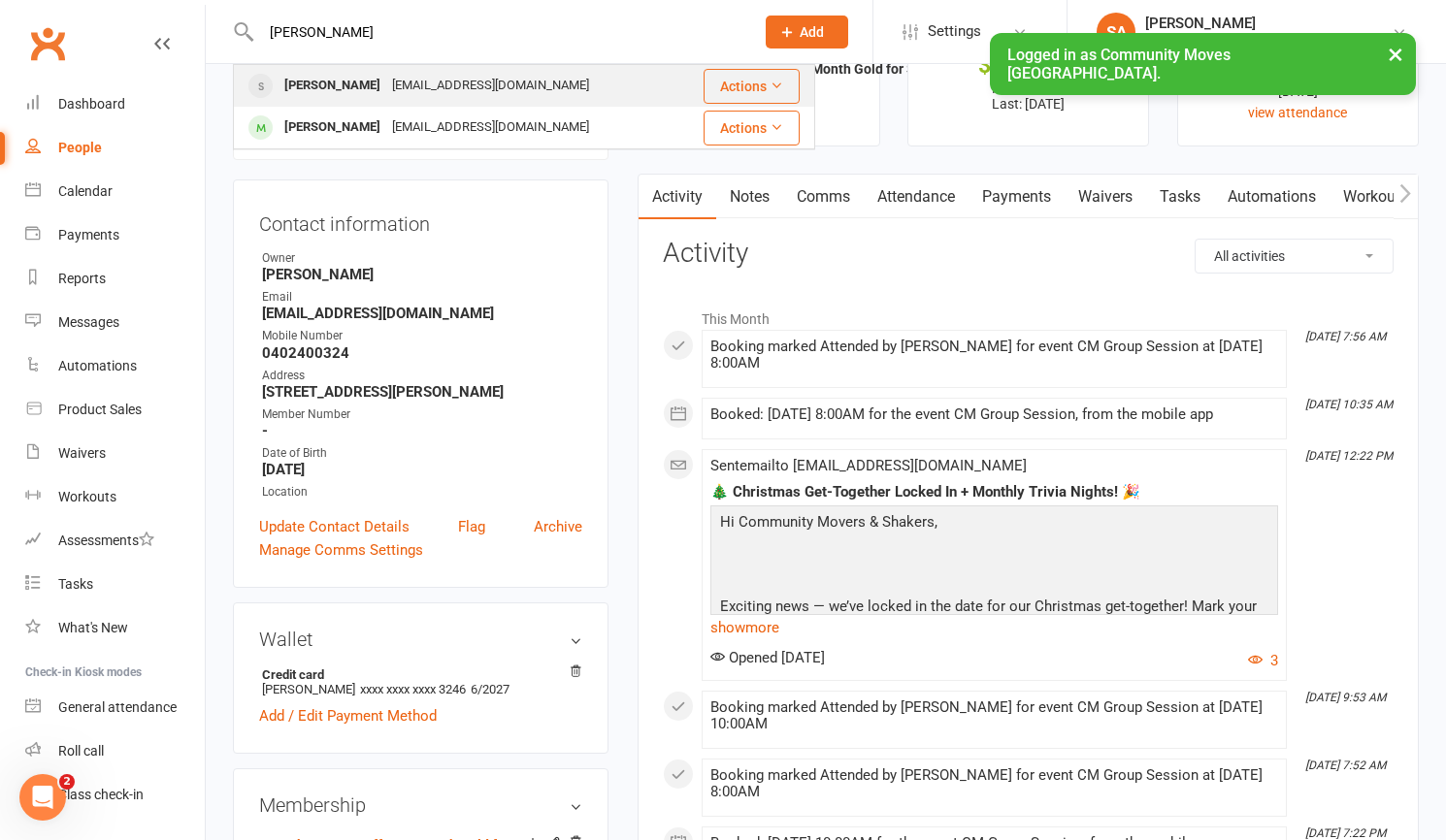
drag, startPoint x: 325, startPoint y: 51, endPoint x: 327, endPoint y: 84, distance: 33.1
click at [327, 84] on div "[PERSON_NAME]" at bounding box center [332, 85] width 108 height 28
